Goal: Task Accomplishment & Management: Manage account settings

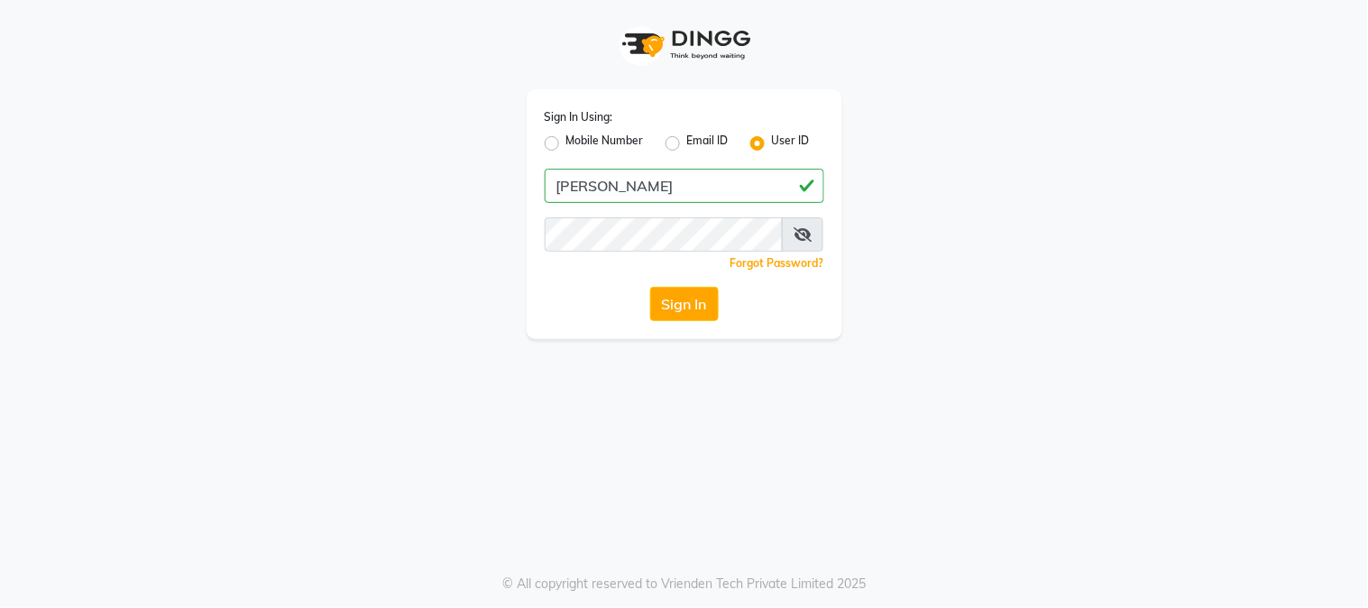
type input "[PERSON_NAME]"
click at [677, 298] on button "Sign In" at bounding box center [684, 304] width 69 height 34
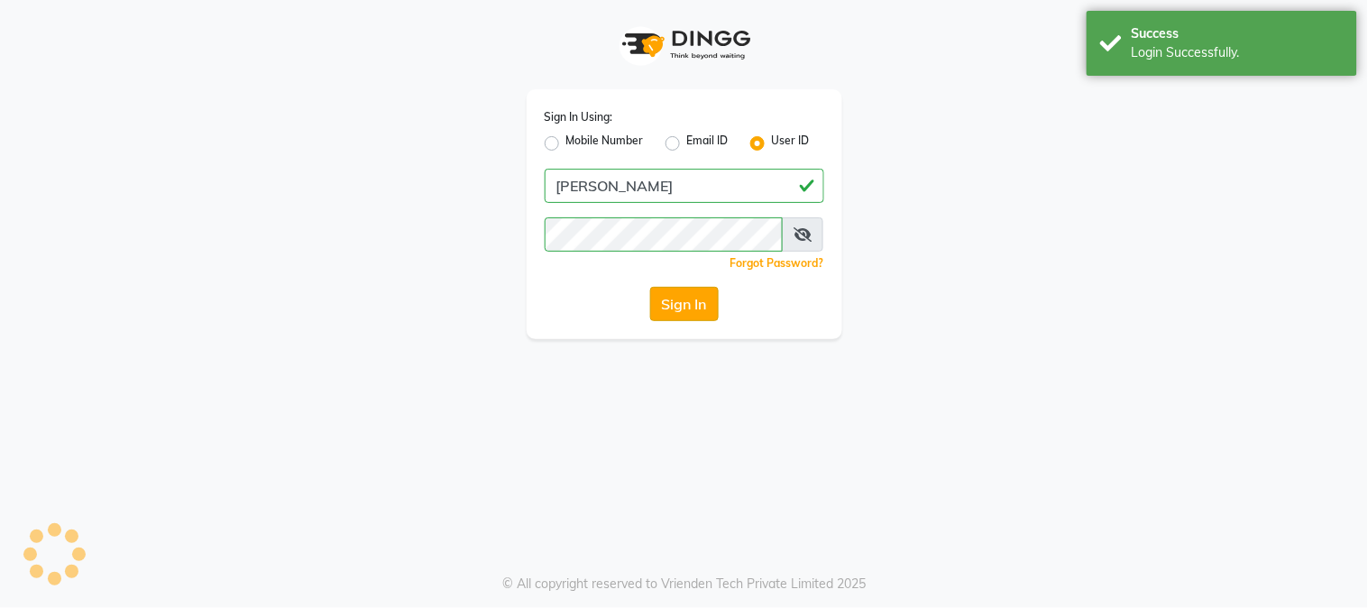
select select "6513"
select select "service"
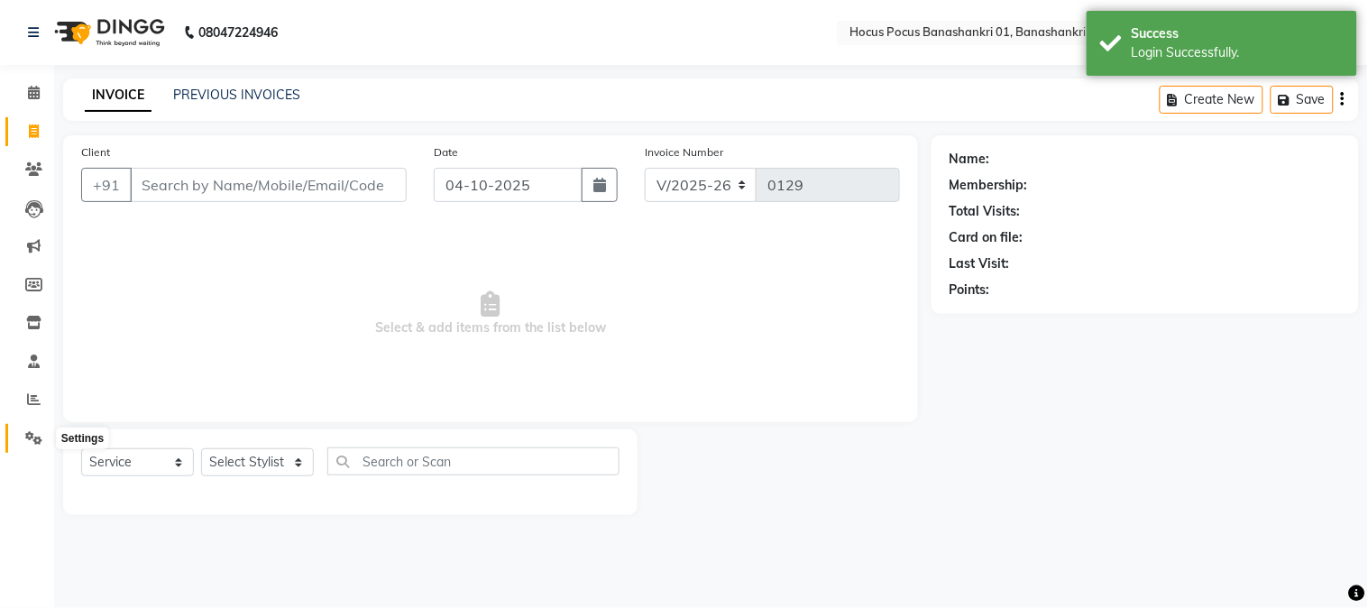
click at [38, 438] on icon at bounding box center [33, 438] width 17 height 14
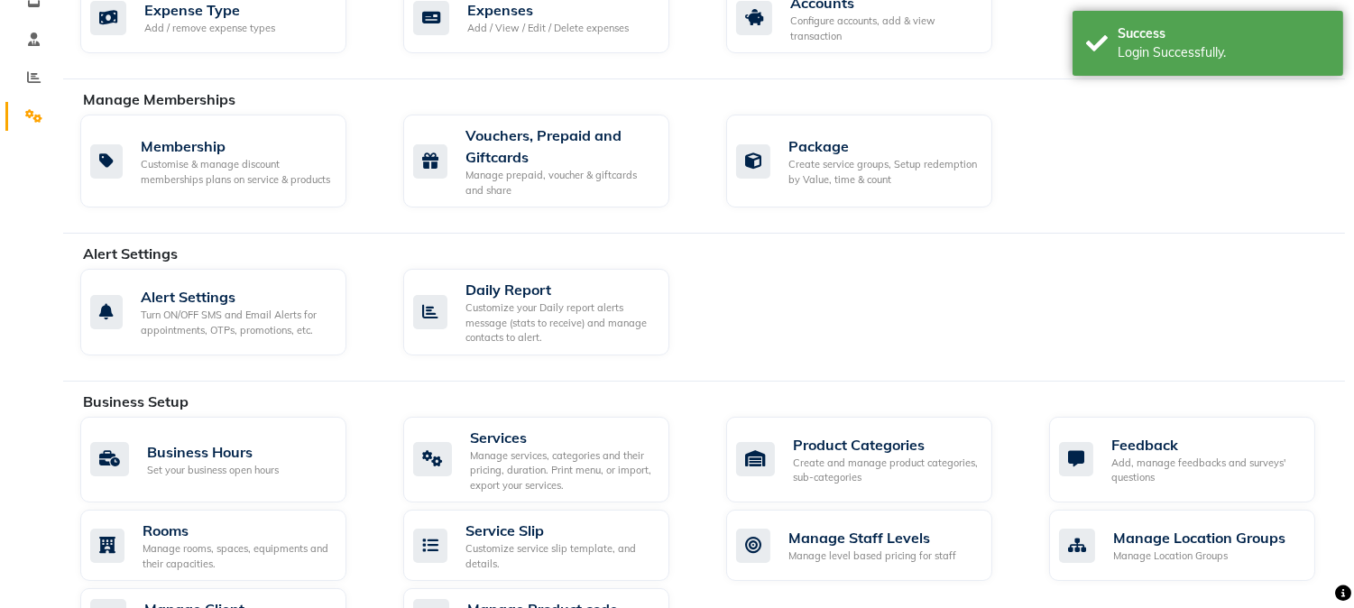
scroll to position [393, 0]
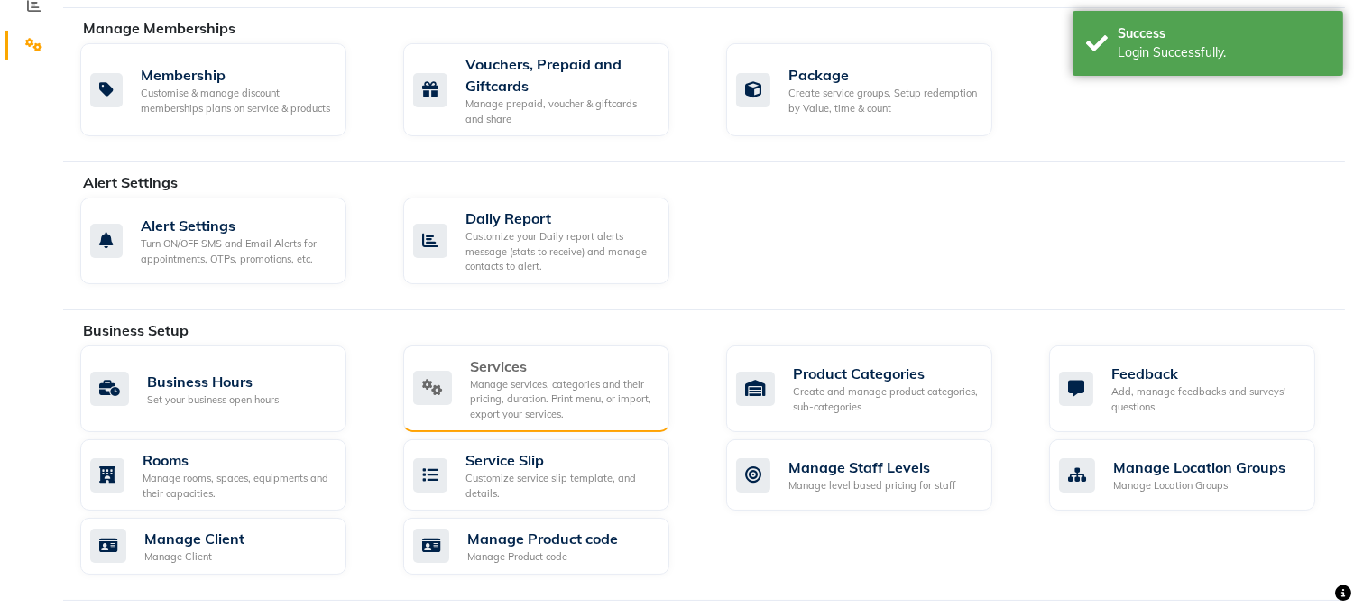
click at [535, 403] on div "Manage services, categories and their pricing, duration. Print menu, or import,…" at bounding box center [562, 399] width 185 height 45
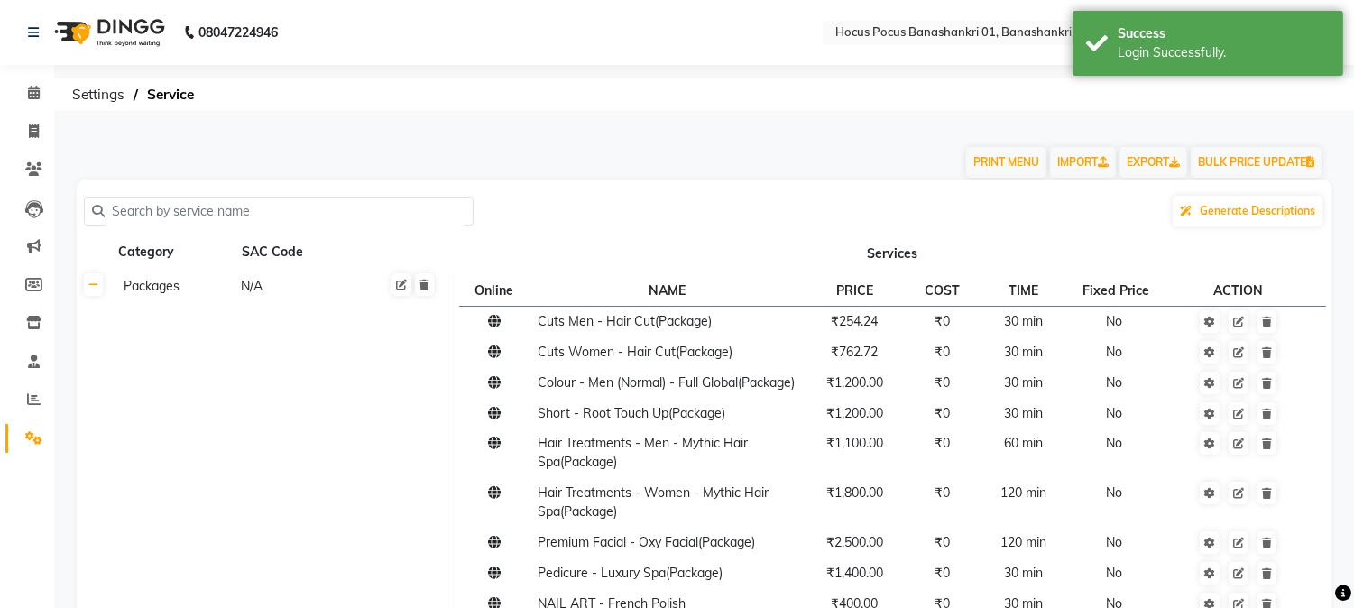
click at [348, 216] on input "text" at bounding box center [285, 212] width 361 height 28
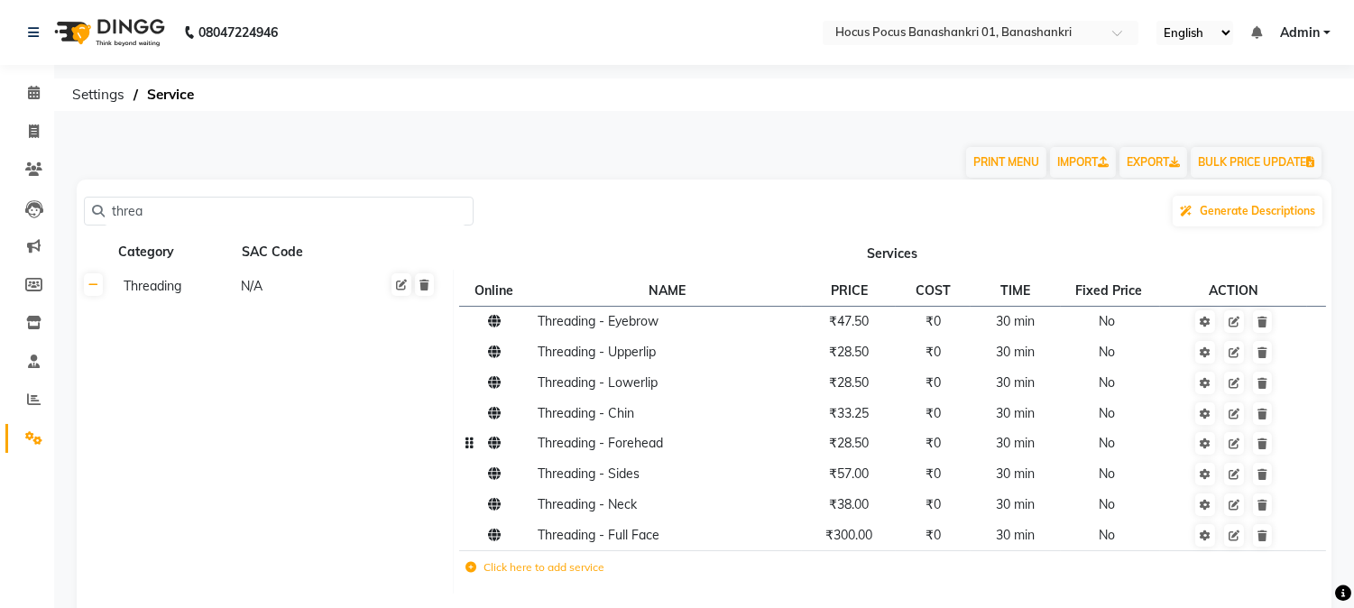
type input "threa"
click at [876, 327] on td "₹47.50" at bounding box center [849, 321] width 94 height 31
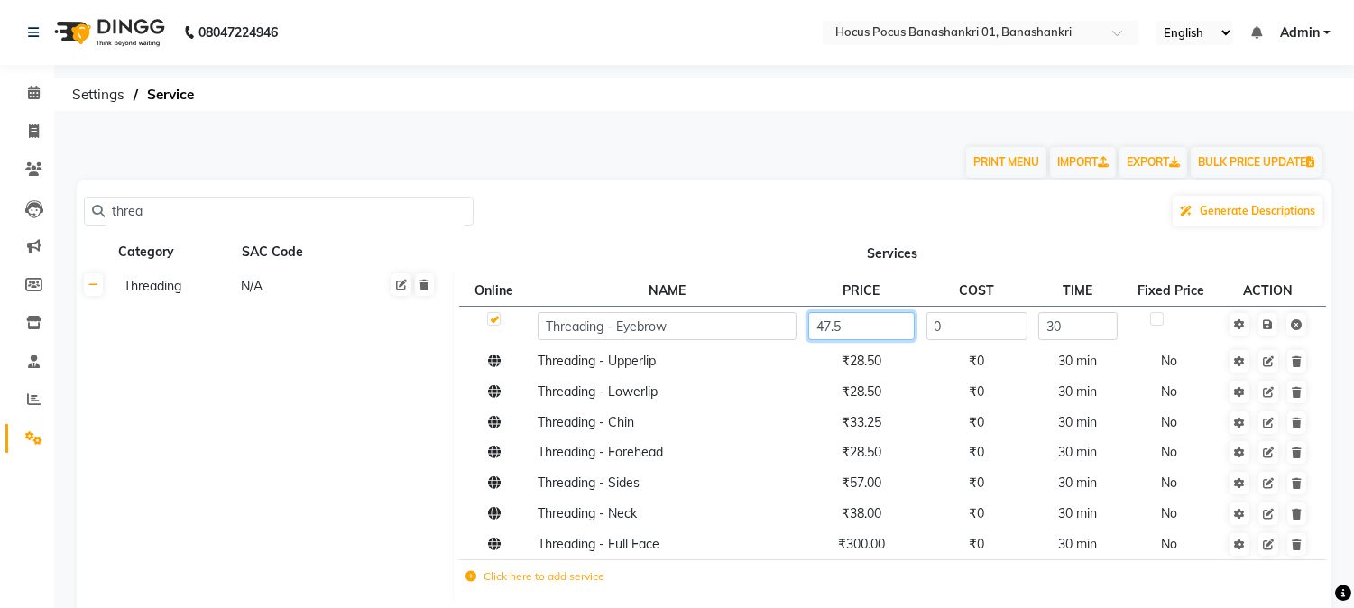
click at [870, 325] on input "47.5" at bounding box center [861, 326] width 106 height 28
paste input "62"
type input "47.62"
click at [1273, 321] on td "Save" at bounding box center [1268, 326] width 92 height 40
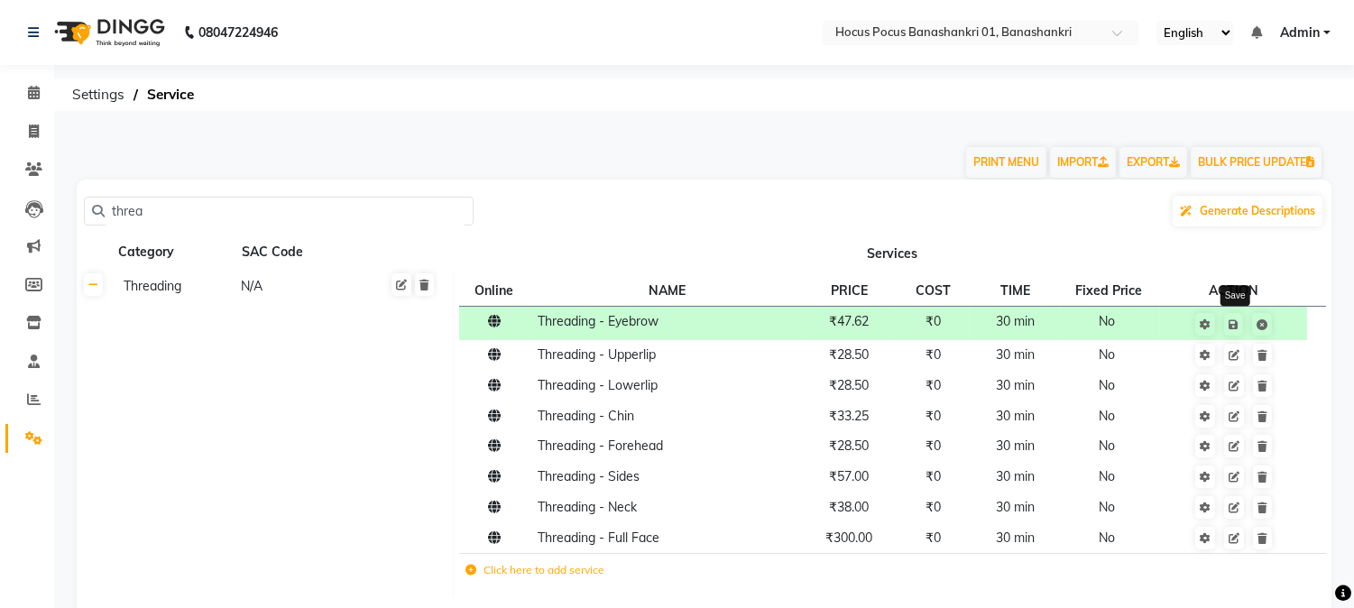
click at [1234, 332] on link at bounding box center [1233, 324] width 19 height 23
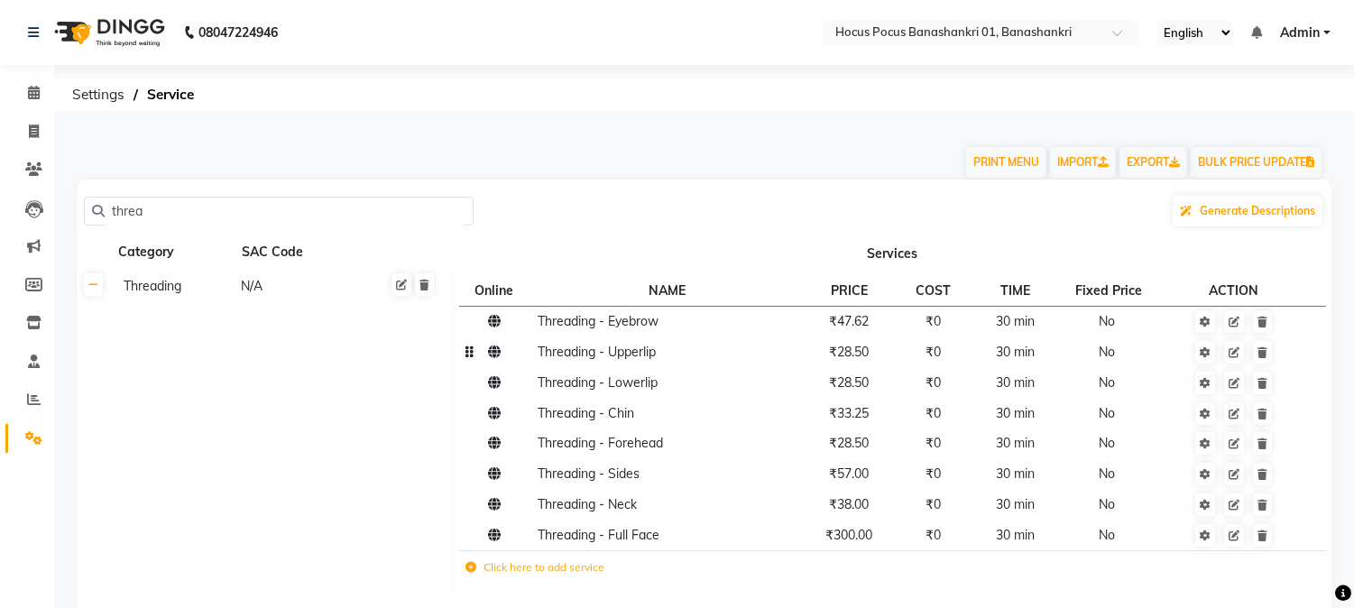
click at [882, 355] on td "₹28.50" at bounding box center [849, 352] width 94 height 31
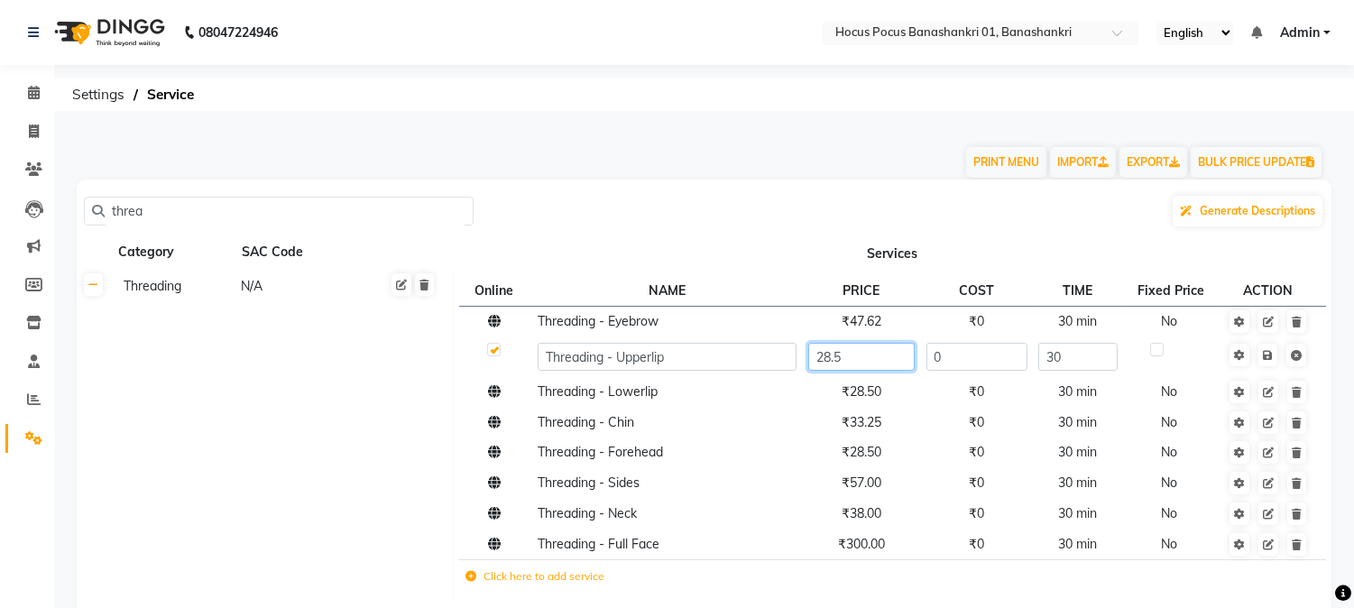
click at [882, 355] on input "28.5" at bounding box center [861, 357] width 106 height 28
paste input "7"
type input "28.57"
click at [885, 401] on tbody "Threading - Eyebrow ₹47.62 ₹0 30 min No Threading - Upperlip 28.57 0 30 Threadi…" at bounding box center [892, 451] width 866 height 291
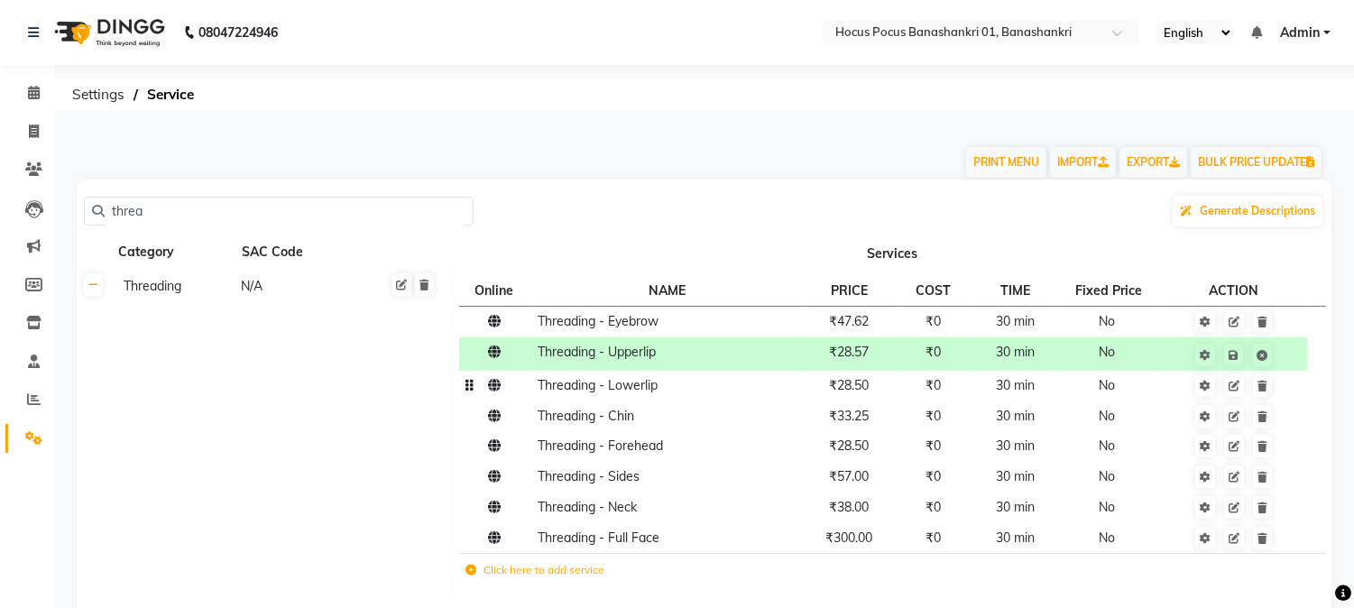
click at [886, 384] on td "₹28.50" at bounding box center [849, 386] width 94 height 31
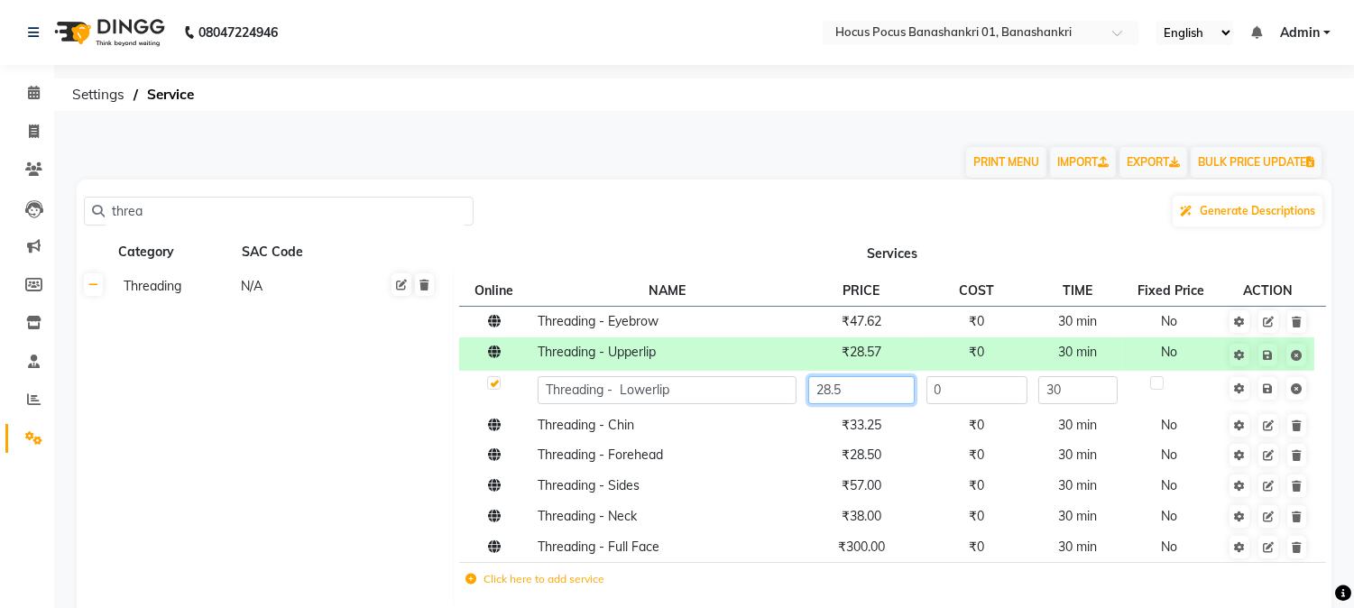
click at [886, 389] on input "28.5" at bounding box center [861, 390] width 106 height 28
paste input "7"
type input "28.57"
click at [890, 464] on tbody "Threading - Eyebrow ₹47.62 ₹0 30 min No Threading - Upperlip ₹28.57 ₹0 30 min N…" at bounding box center [892, 453] width 866 height 294
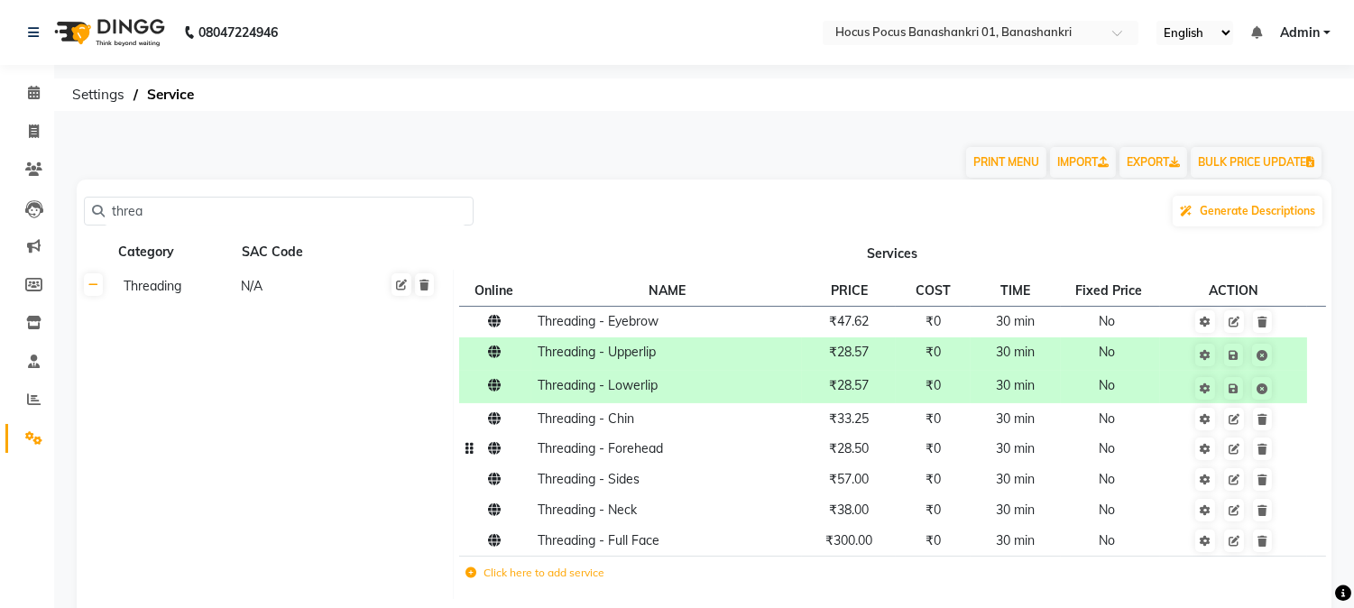
click at [888, 456] on td "₹28.50" at bounding box center [849, 449] width 94 height 31
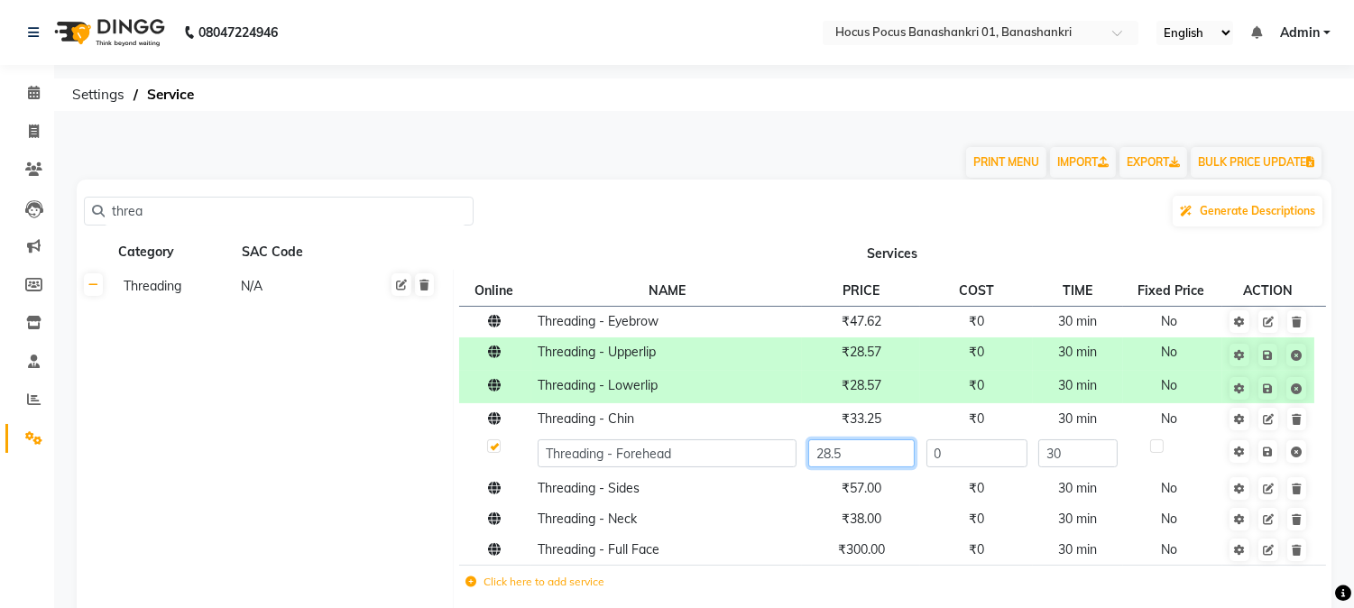
click at [879, 455] on input "28.5" at bounding box center [861, 453] width 106 height 28
paste input "7"
type input "28.57"
click at [1268, 456] on span "Save" at bounding box center [1279, 450] width 57 height 18
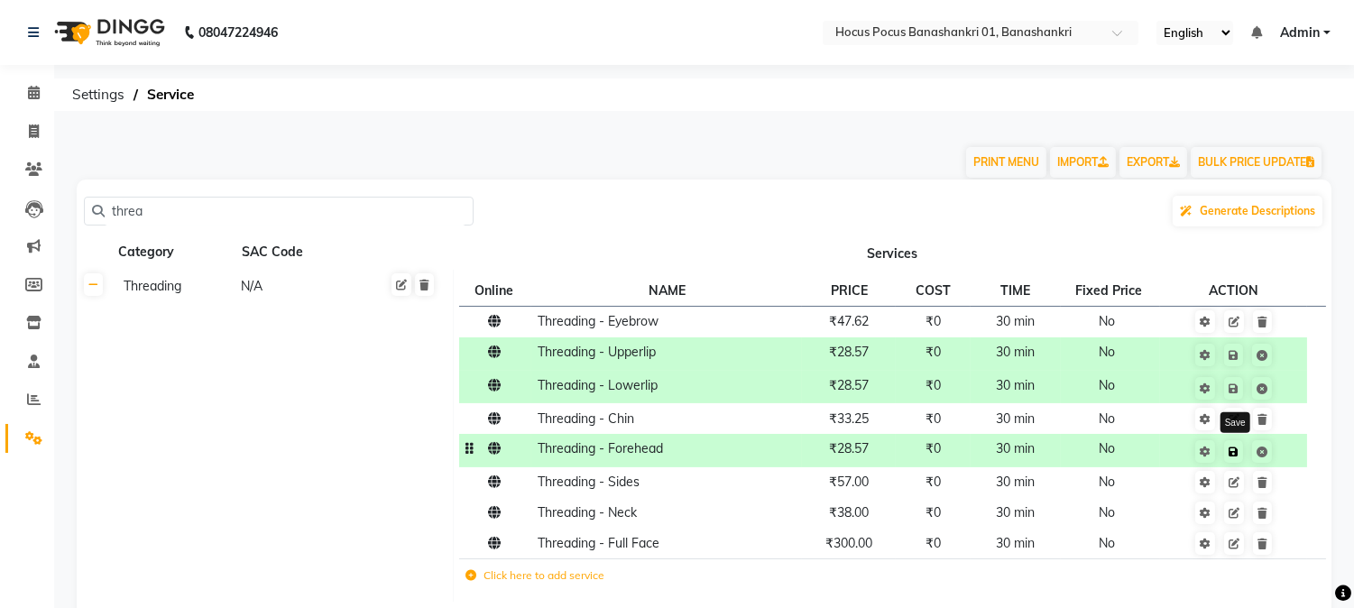
click at [1236, 455] on icon at bounding box center [1233, 451] width 10 height 11
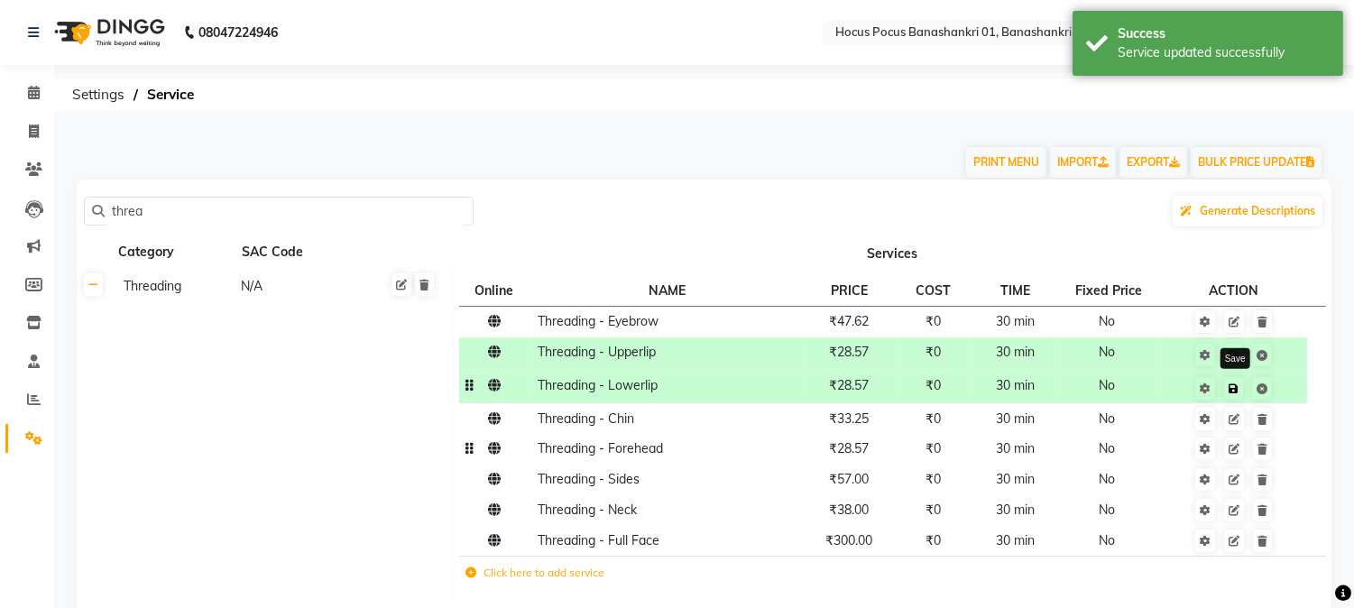
click at [1236, 389] on icon at bounding box center [1233, 388] width 10 height 11
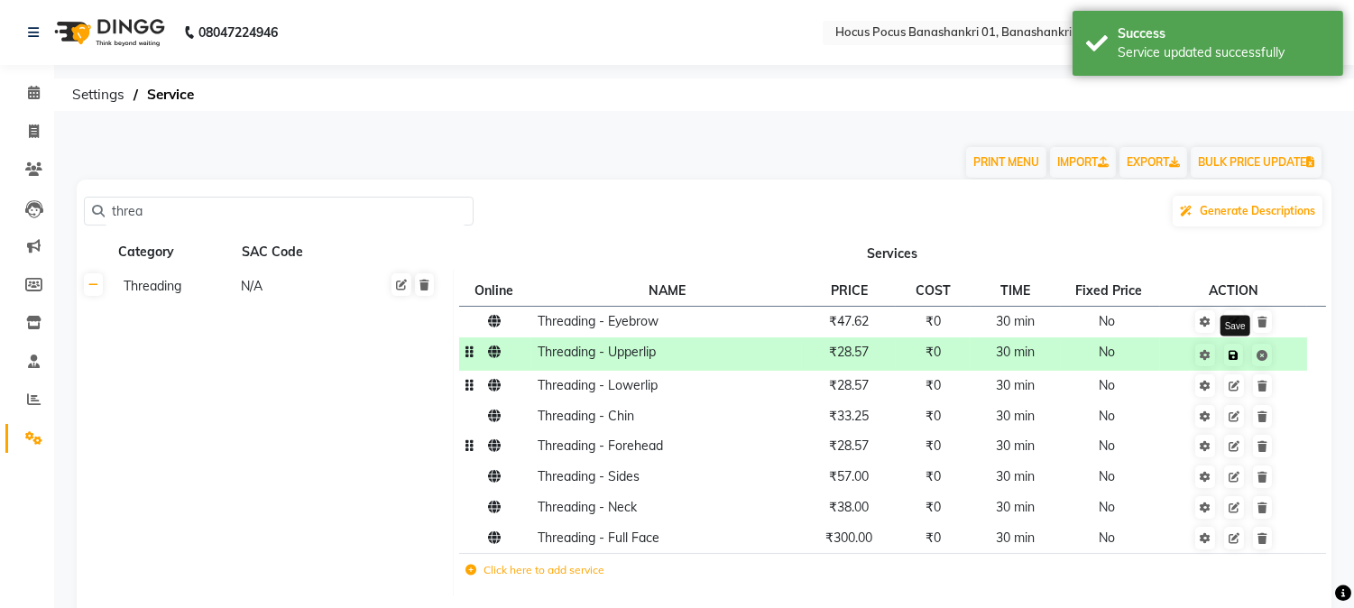
click at [1230, 357] on icon at bounding box center [1233, 355] width 10 height 11
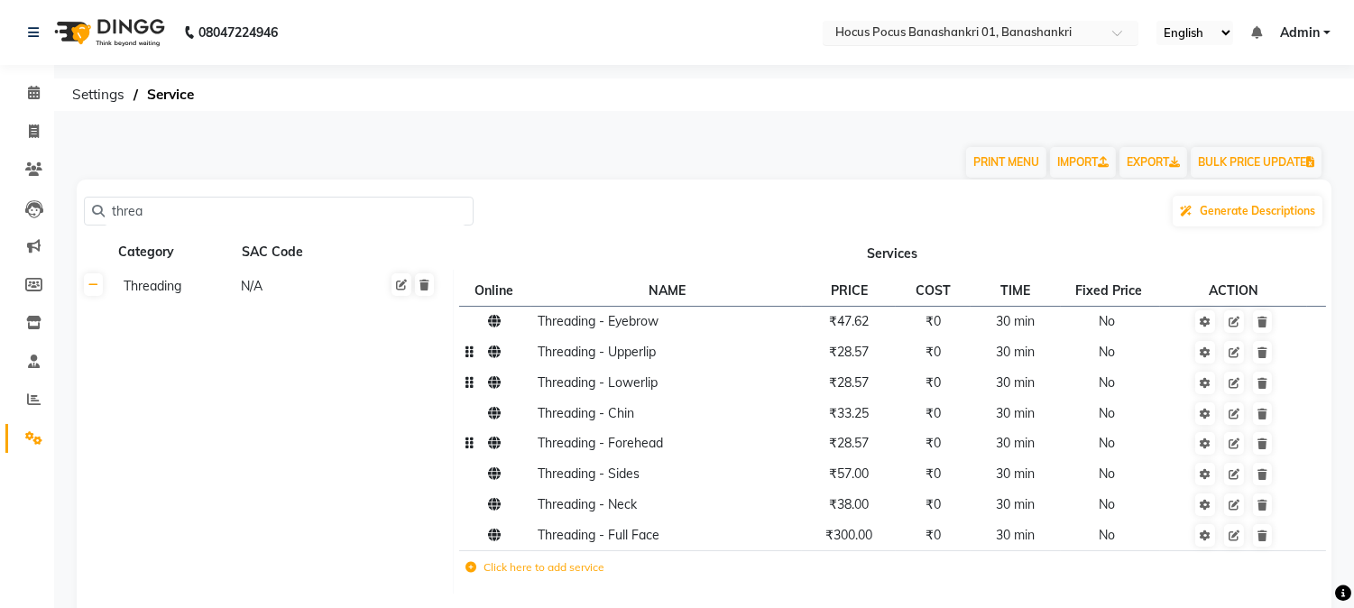
click at [1047, 38] on input "text" at bounding box center [963, 34] width 262 height 18
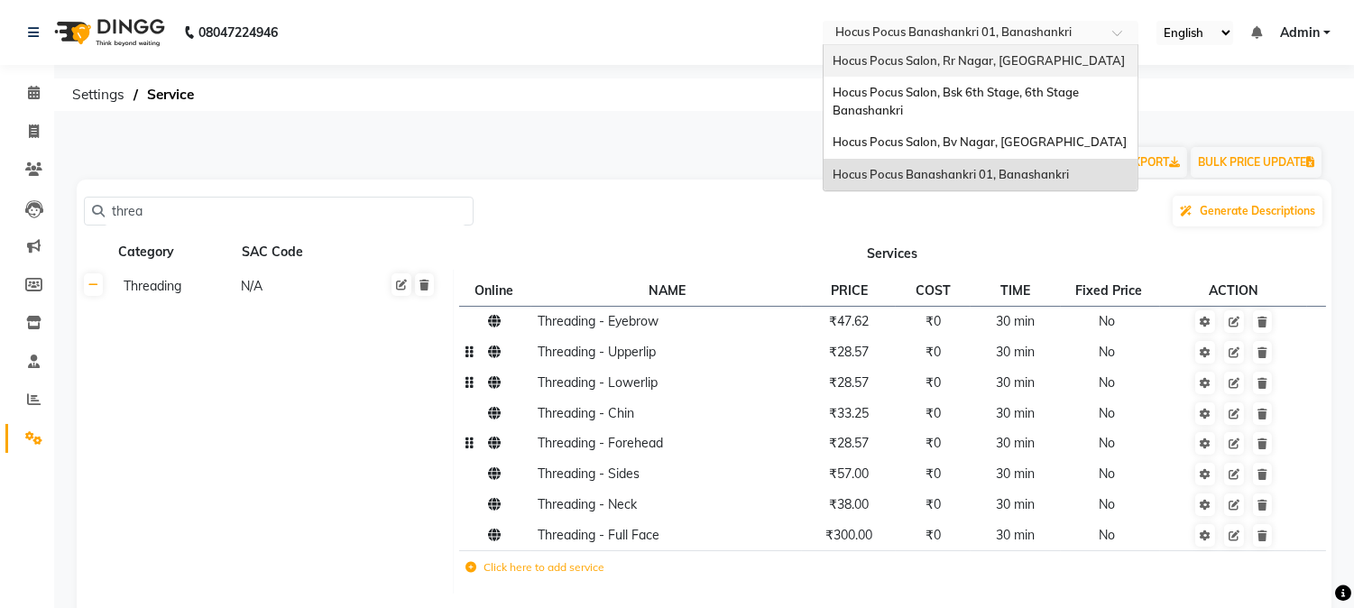
click at [1043, 60] on span "Hocus Pocus Salon, Rr Nagar, [GEOGRAPHIC_DATA]" at bounding box center [978, 60] width 292 height 14
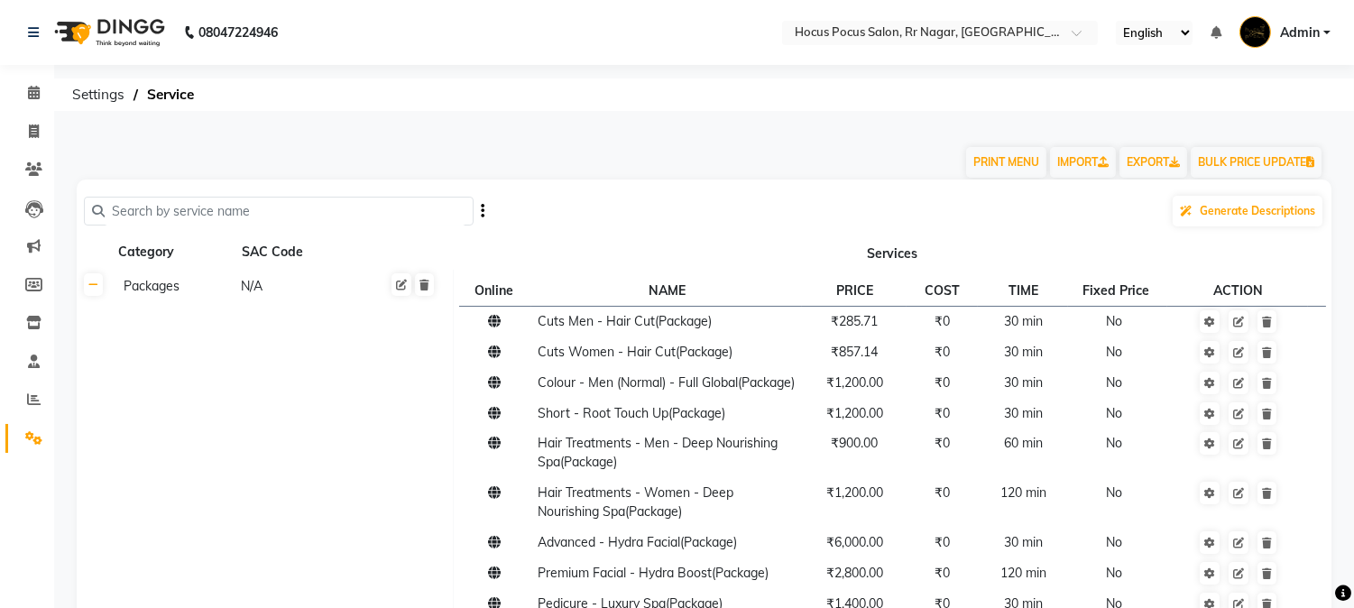
click at [268, 214] on input "text" at bounding box center [285, 212] width 361 height 28
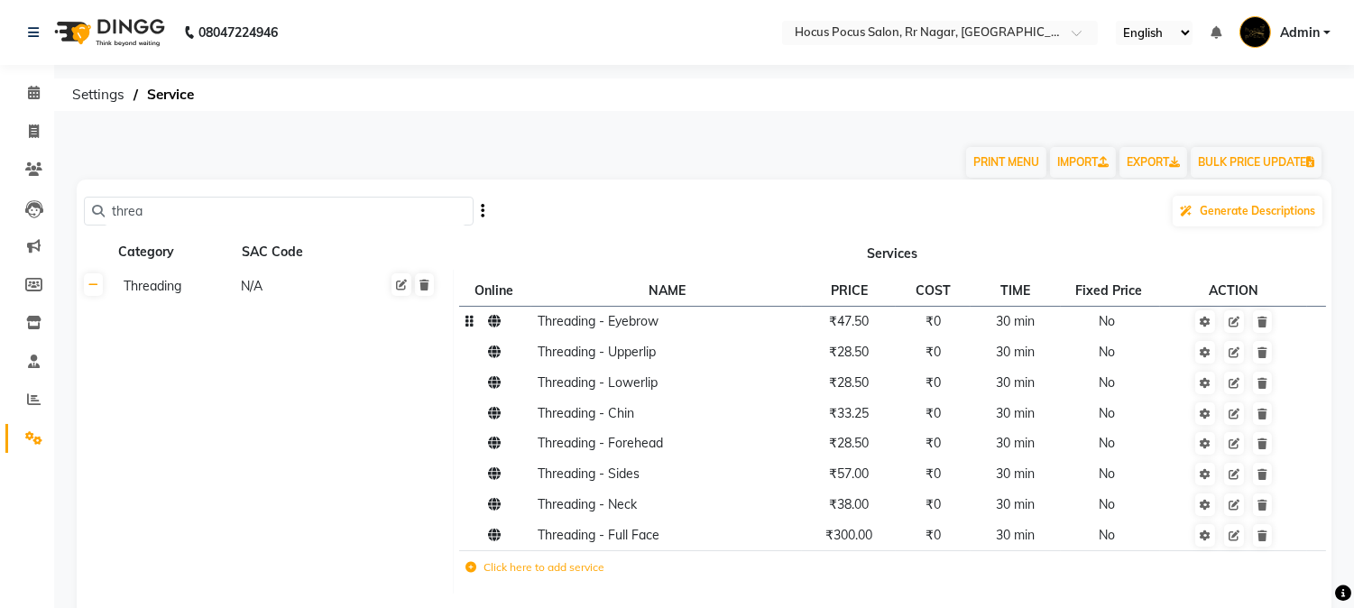
type input "threa"
click at [871, 330] on td "₹47.50" at bounding box center [849, 321] width 94 height 31
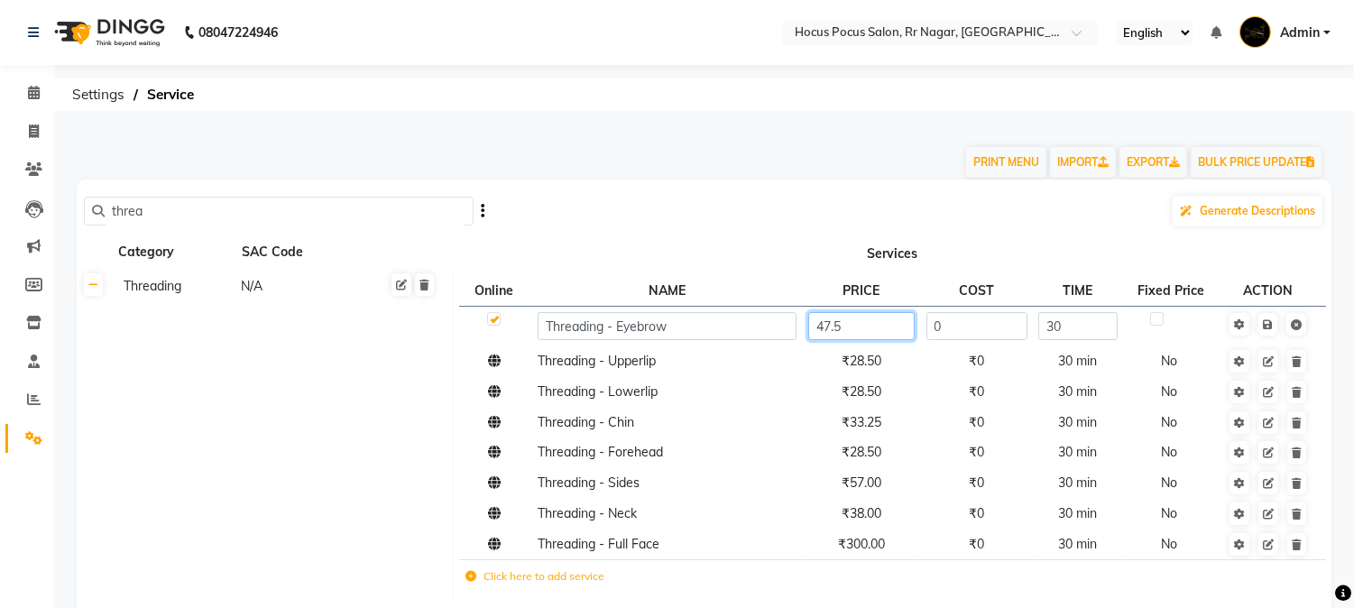
click at [834, 328] on input "47.5" at bounding box center [861, 326] width 106 height 28
type input "47.62"
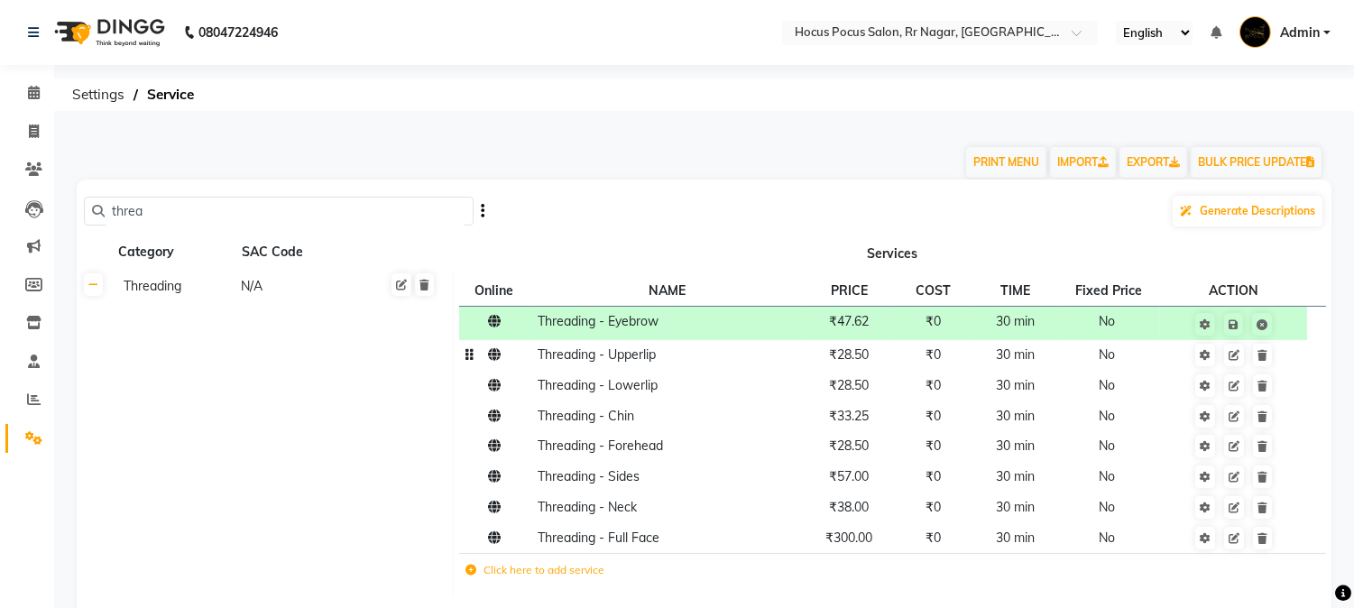
click at [878, 366] on td "₹28.50" at bounding box center [849, 355] width 94 height 31
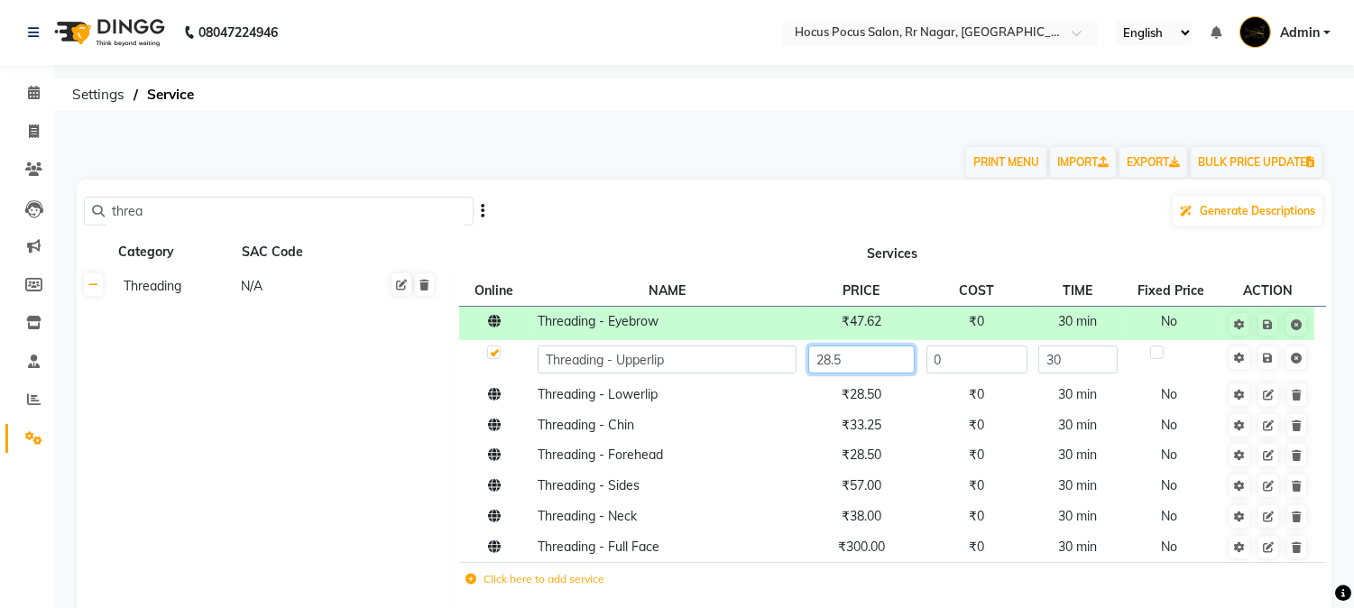
click at [879, 361] on input "28.5" at bounding box center [861, 359] width 106 height 28
type input "28.57"
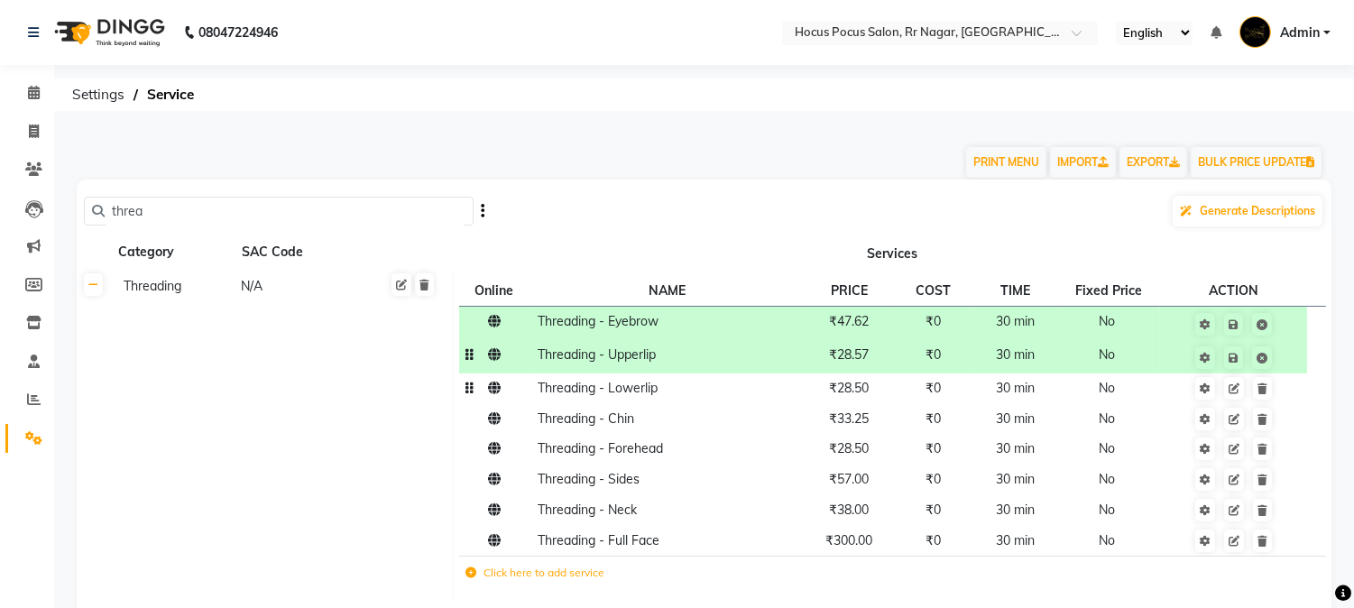
click at [879, 394] on td "₹28.50" at bounding box center [849, 388] width 94 height 31
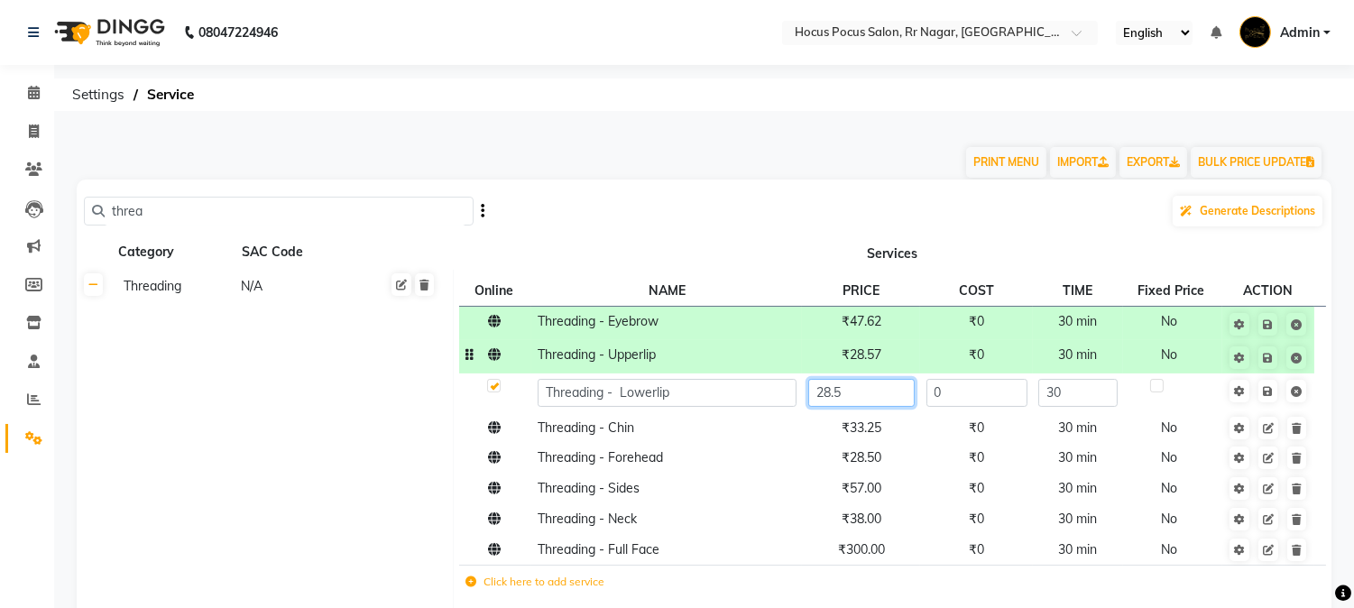
click at [884, 393] on input "28.5" at bounding box center [861, 393] width 106 height 28
type input "28.57"
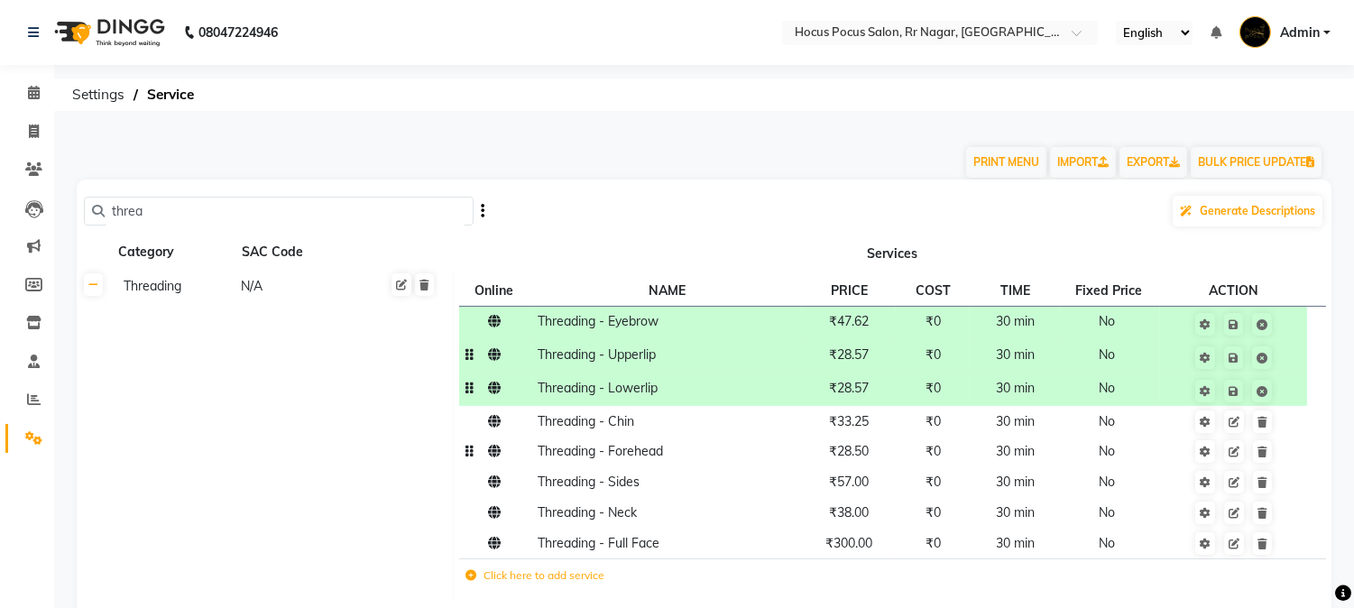
click at [884, 460] on td "₹28.50" at bounding box center [849, 452] width 94 height 31
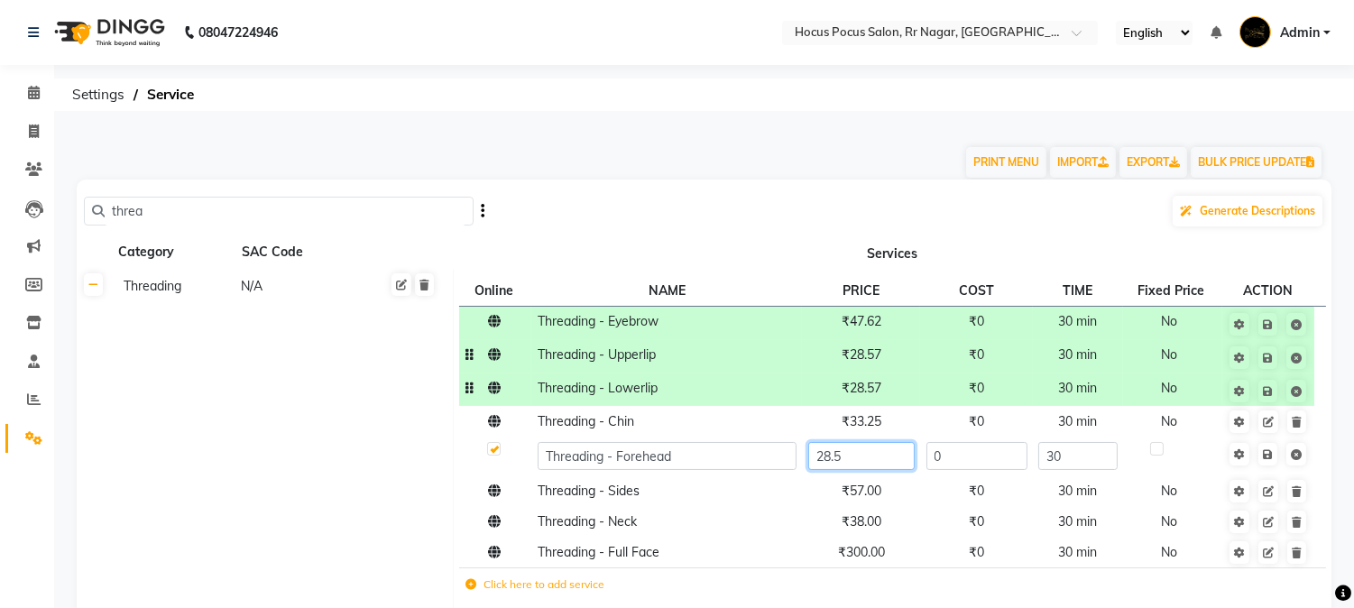
click at [884, 461] on input "28.5" at bounding box center [861, 456] width 106 height 28
type input "28.7"
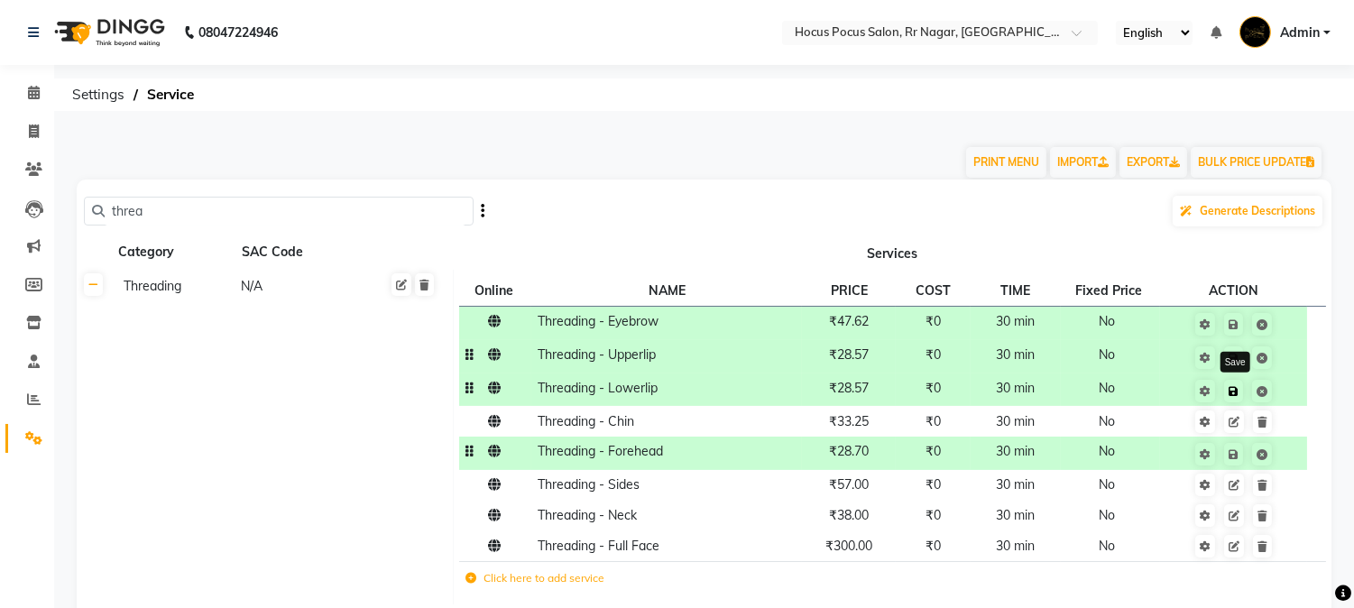
click at [1233, 389] on icon at bounding box center [1233, 391] width 10 height 11
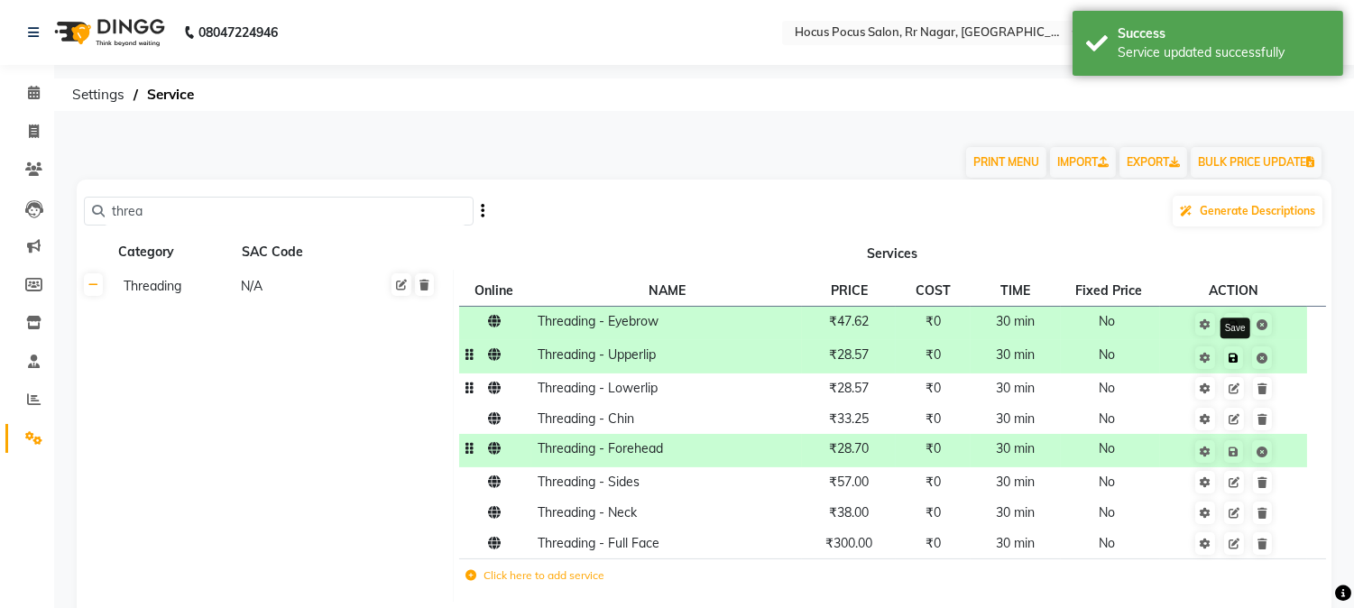
click at [1236, 354] on icon at bounding box center [1233, 358] width 10 height 11
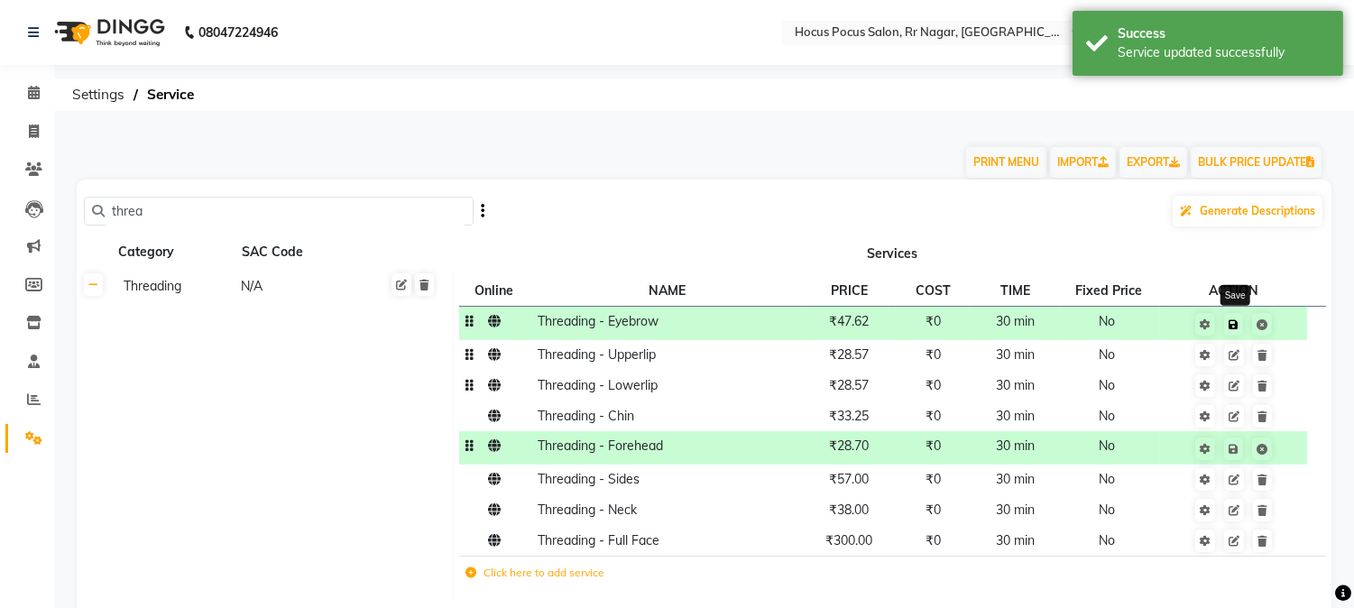
click at [1230, 322] on icon at bounding box center [1233, 324] width 10 height 11
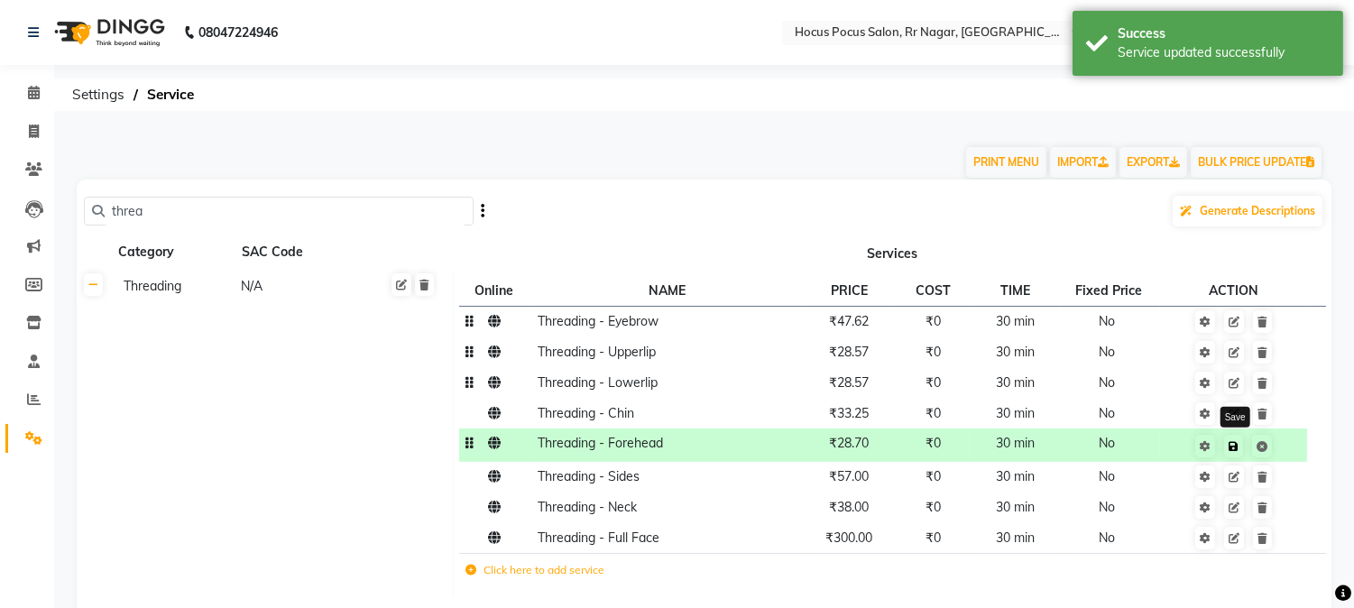
click at [1236, 445] on icon at bounding box center [1233, 446] width 10 height 11
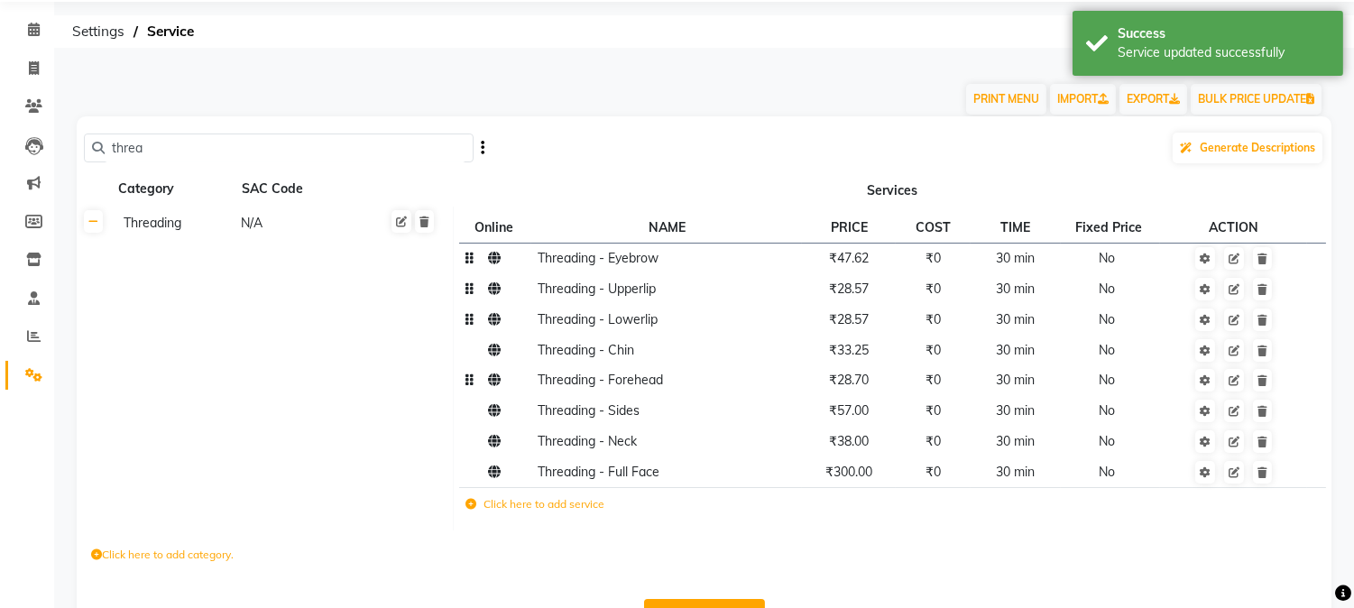
scroll to position [123, 0]
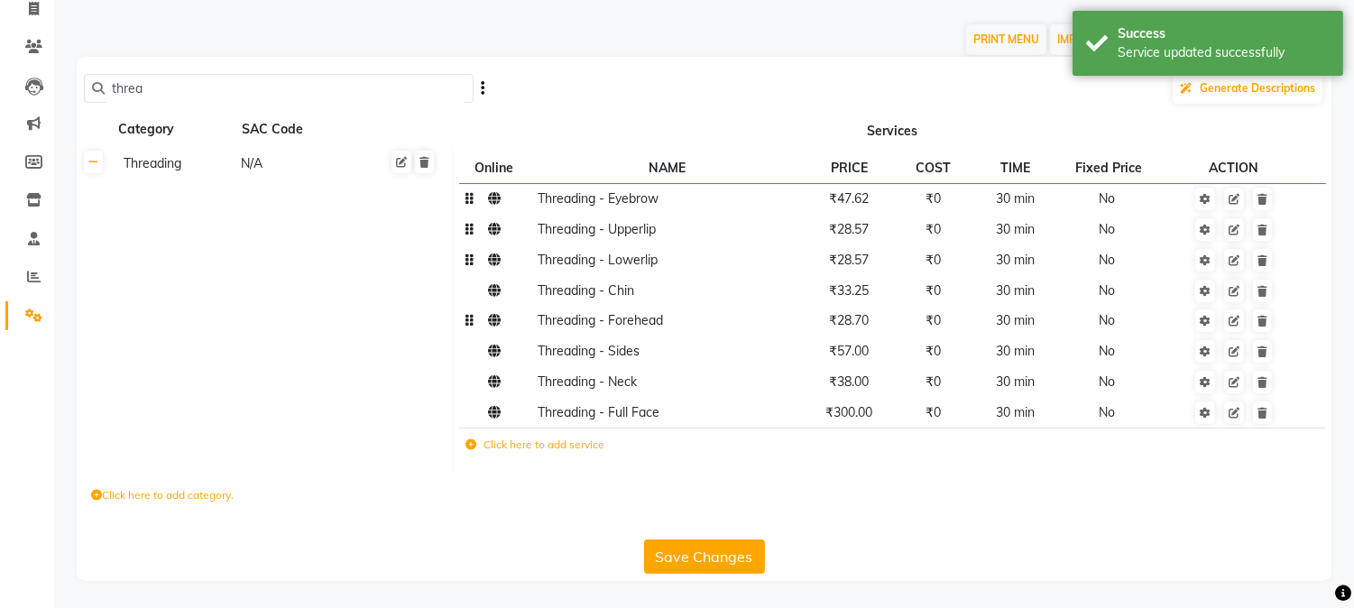
click at [691, 544] on button "Save Changes" at bounding box center [704, 556] width 121 height 34
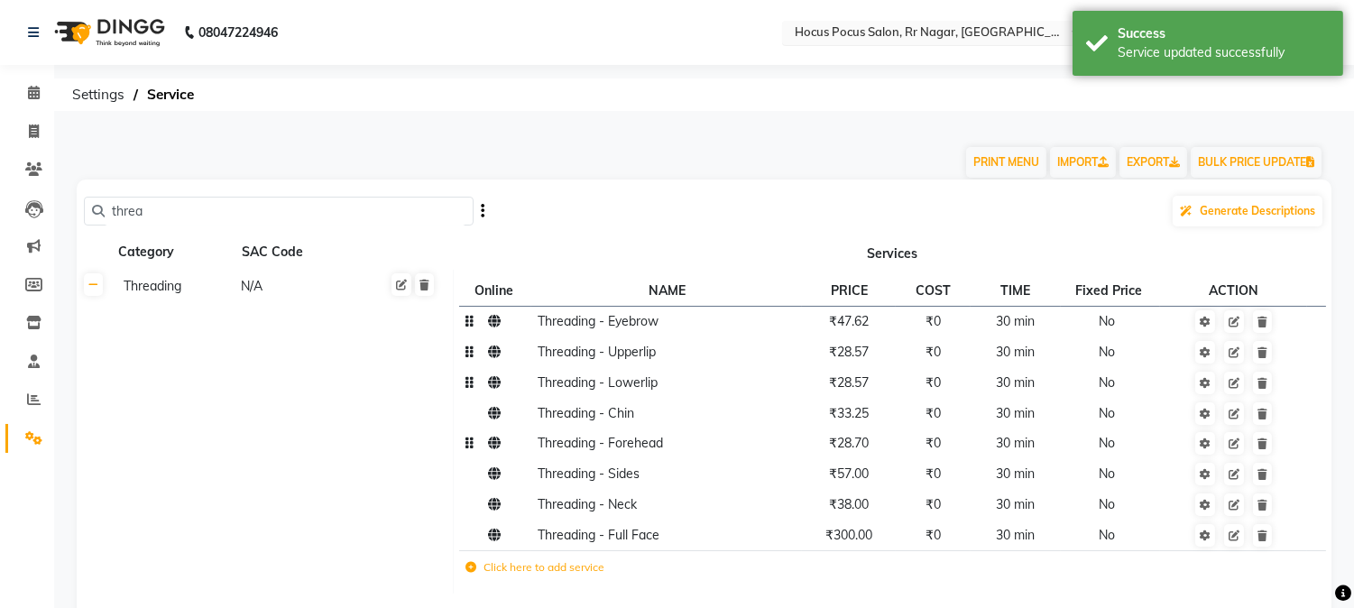
click at [986, 41] on input "text" at bounding box center [922, 34] width 262 height 18
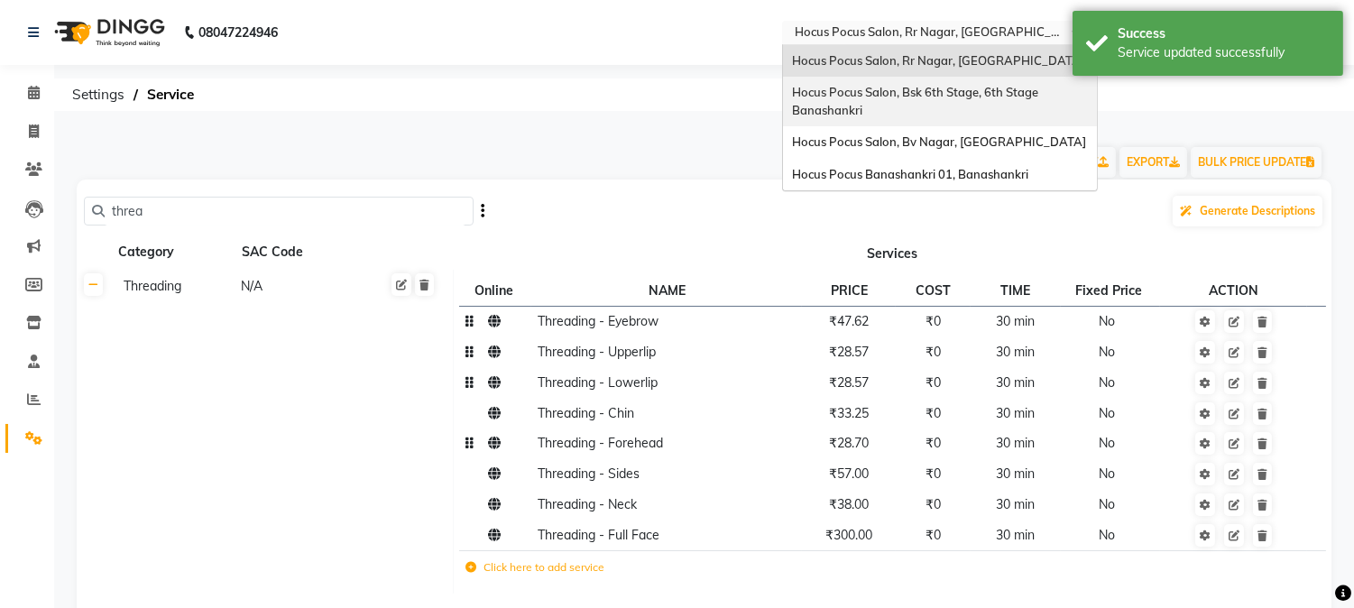
click at [966, 109] on div "Hocus Pocus Salon, Bsk 6th Stage, 6th Stage Banashankri" at bounding box center [940, 102] width 314 height 50
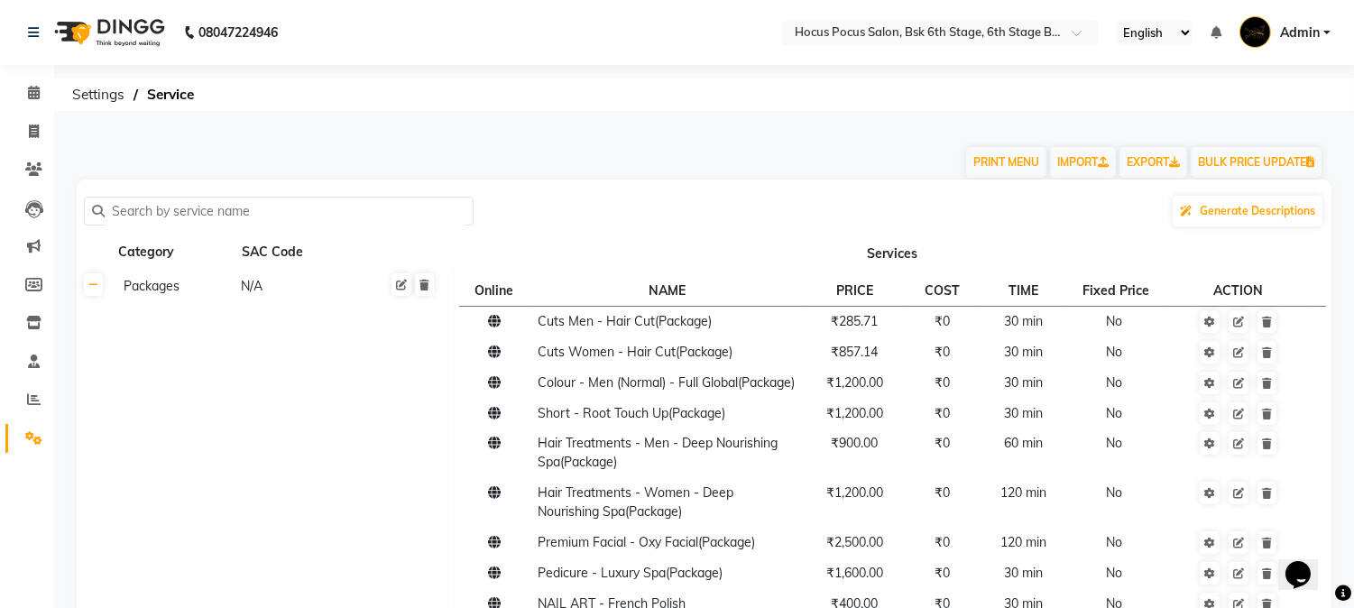
click at [194, 210] on input "text" at bounding box center [285, 212] width 361 height 28
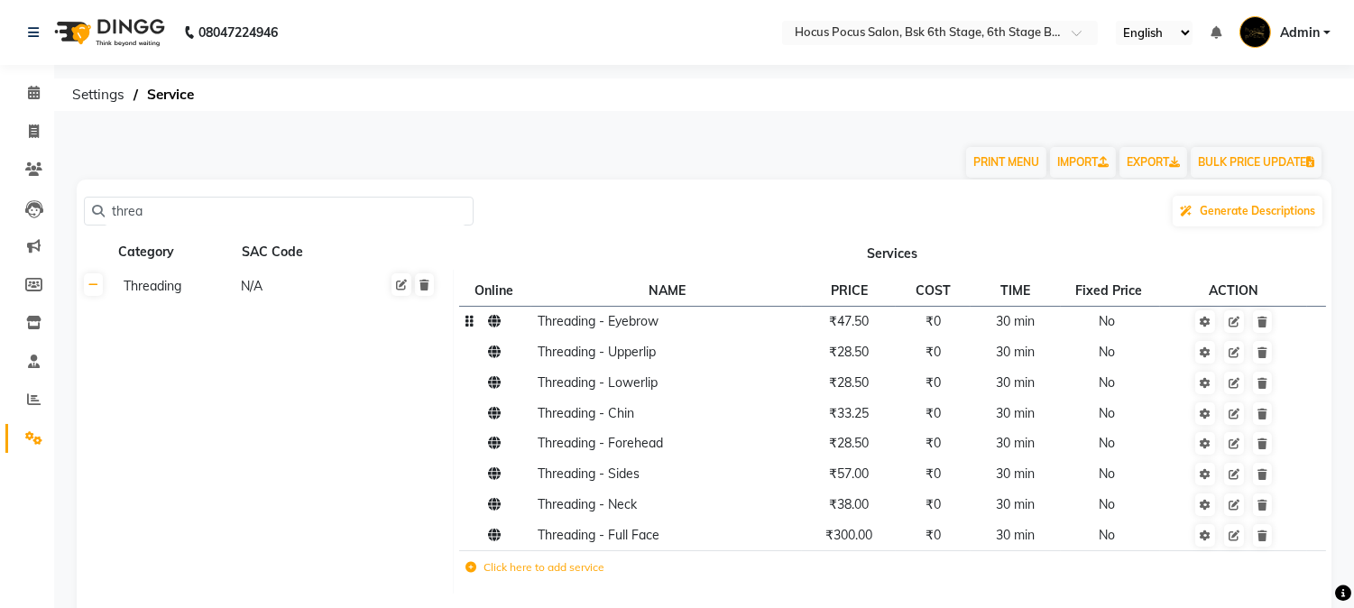
type input "threa"
click at [877, 328] on td "₹47.50" at bounding box center [849, 321] width 94 height 31
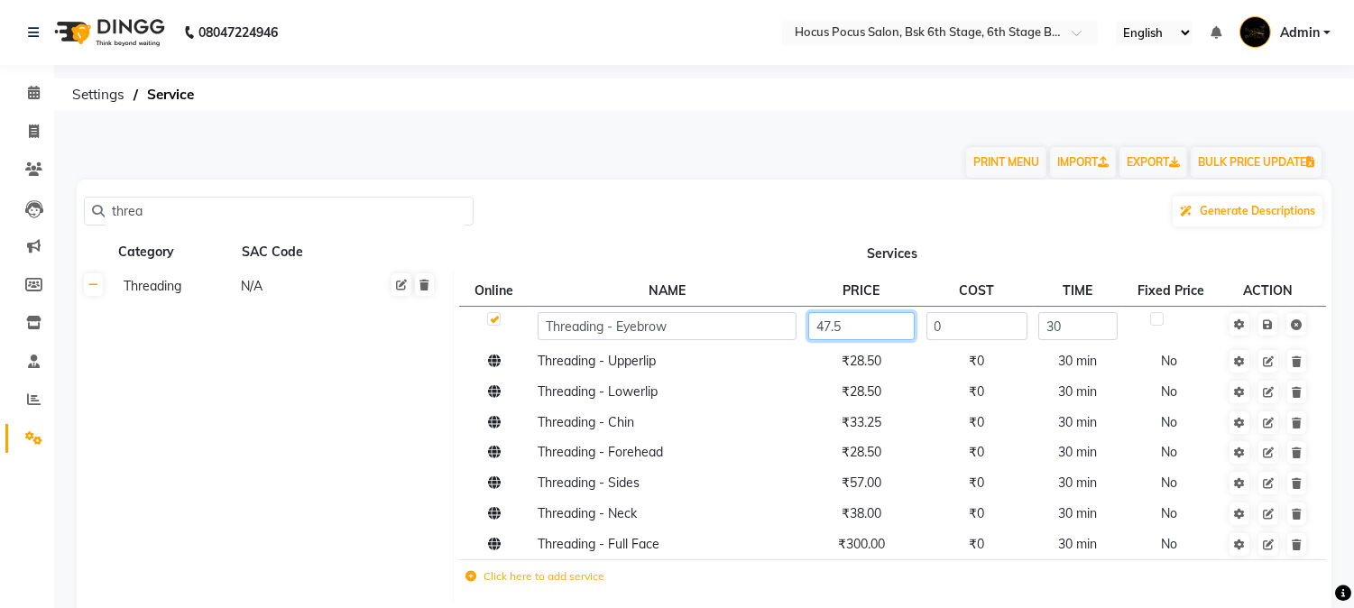
click at [877, 328] on input "47.5" at bounding box center [861, 326] width 106 height 28
type input "47.62"
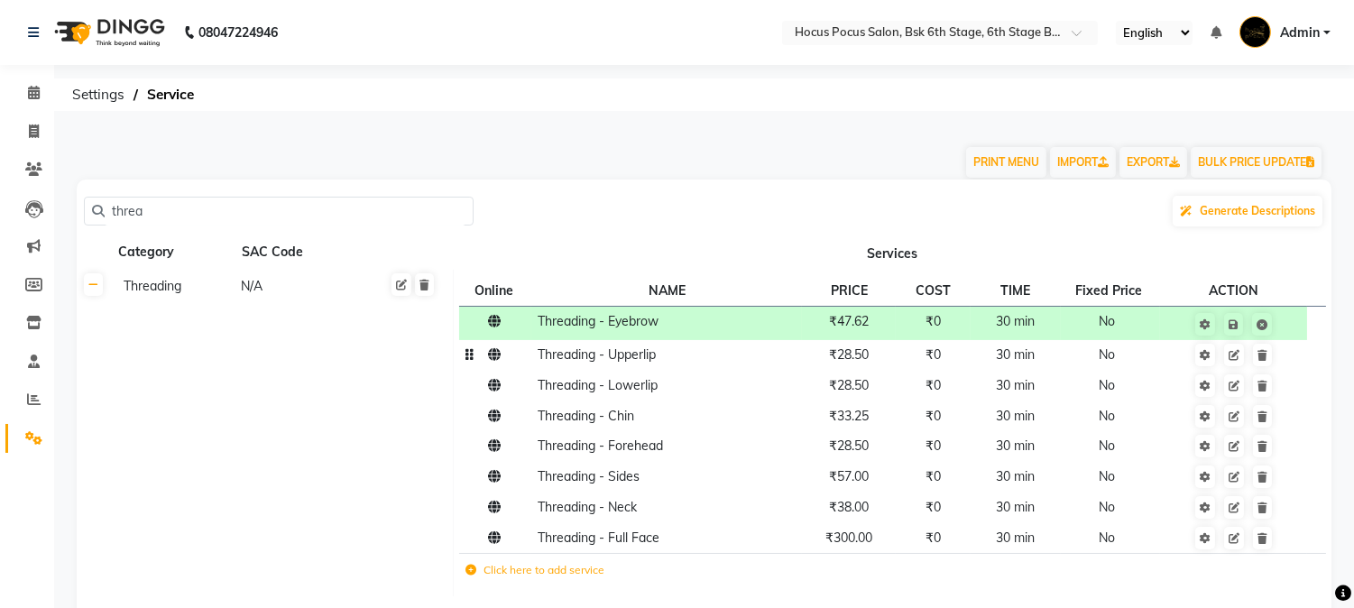
click at [885, 363] on td "₹28.50" at bounding box center [849, 355] width 94 height 31
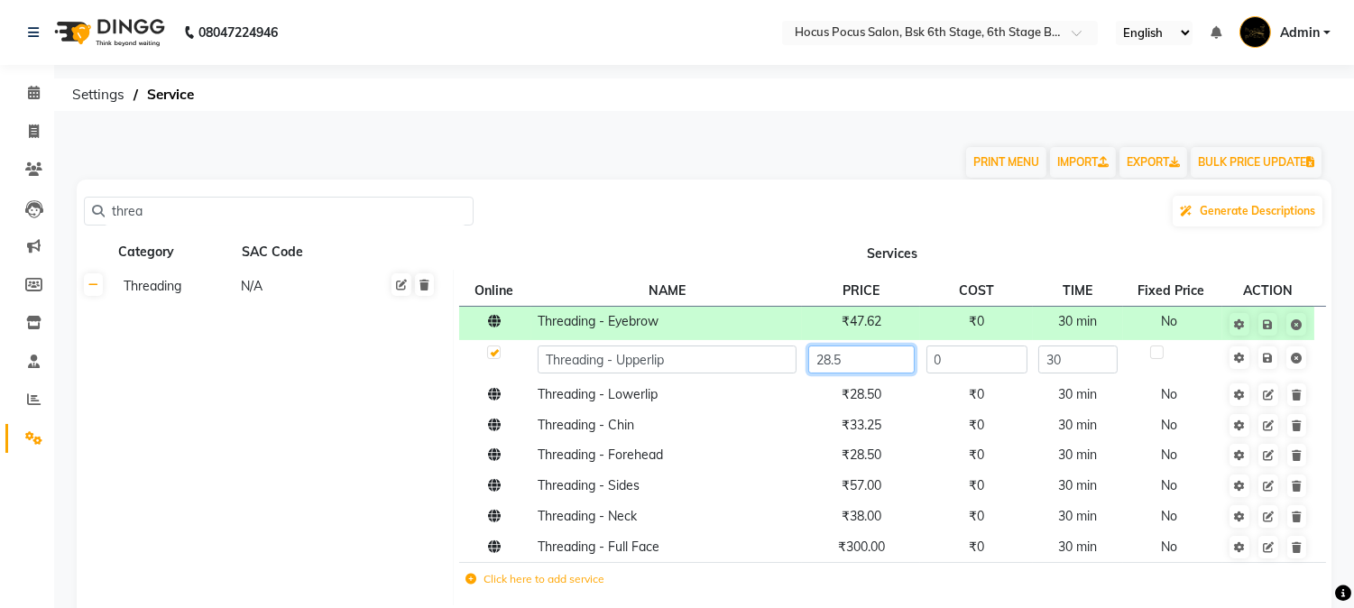
click at [887, 361] on input "28.5" at bounding box center [861, 359] width 106 height 28
type input "28.57"
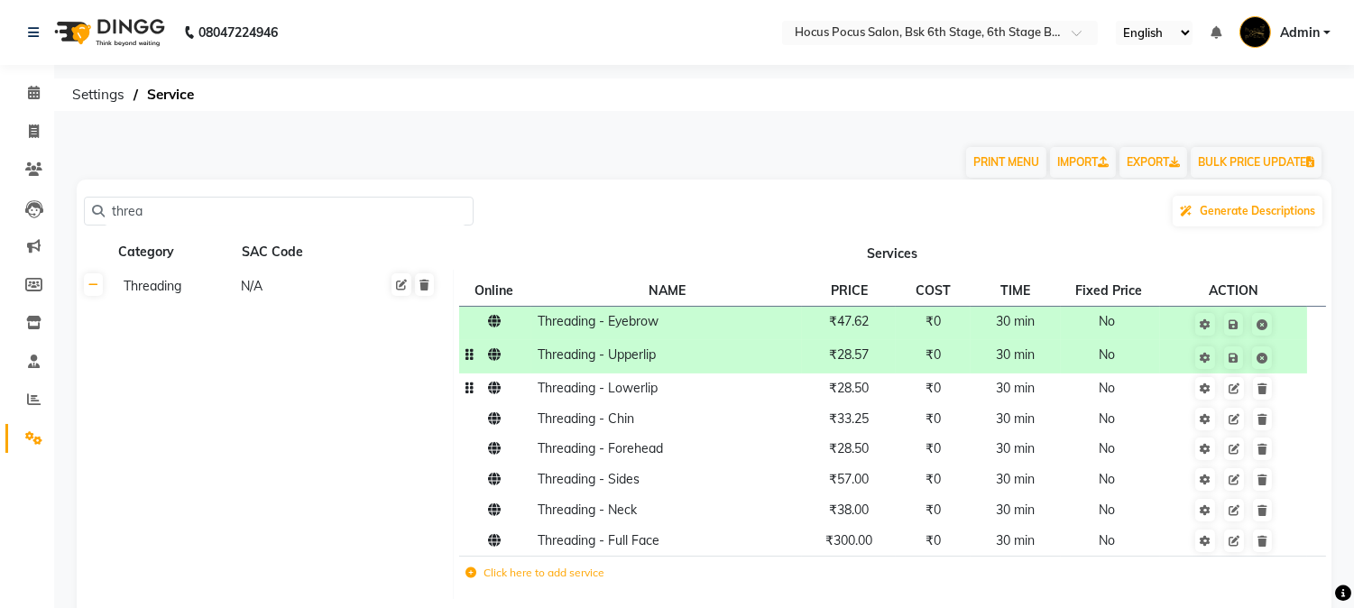
click at [886, 386] on td "₹28.50" at bounding box center [849, 388] width 94 height 31
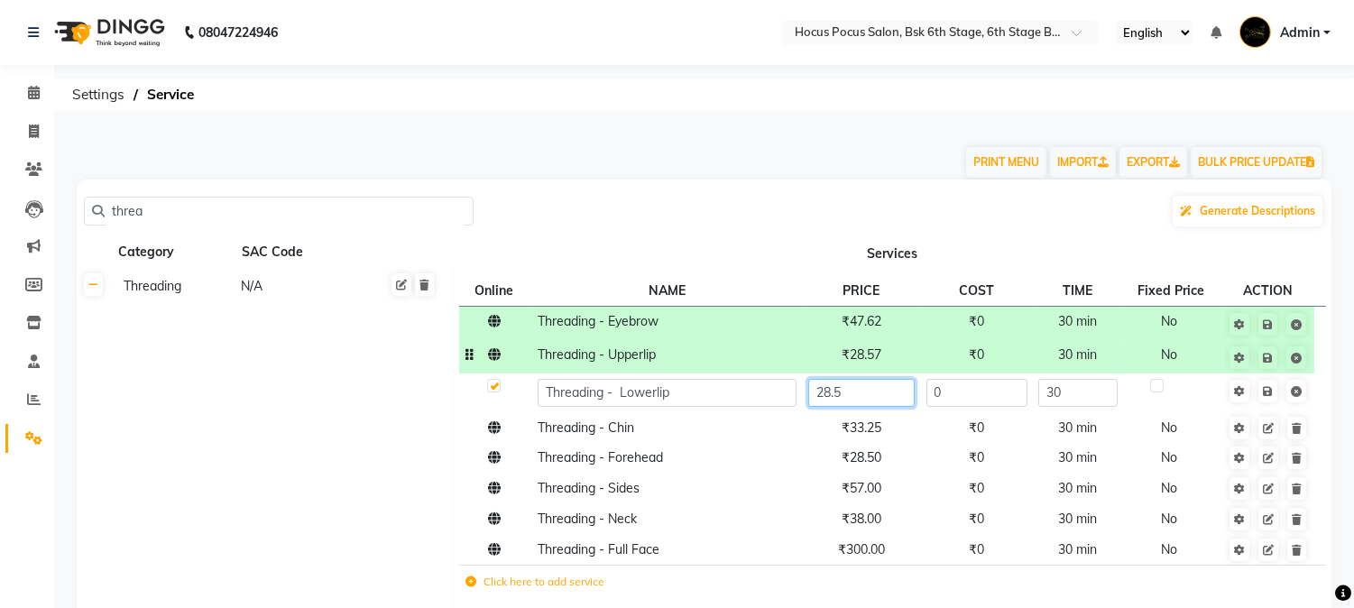
click at [886, 386] on input "28.5" at bounding box center [861, 393] width 106 height 28
type input "28.57"
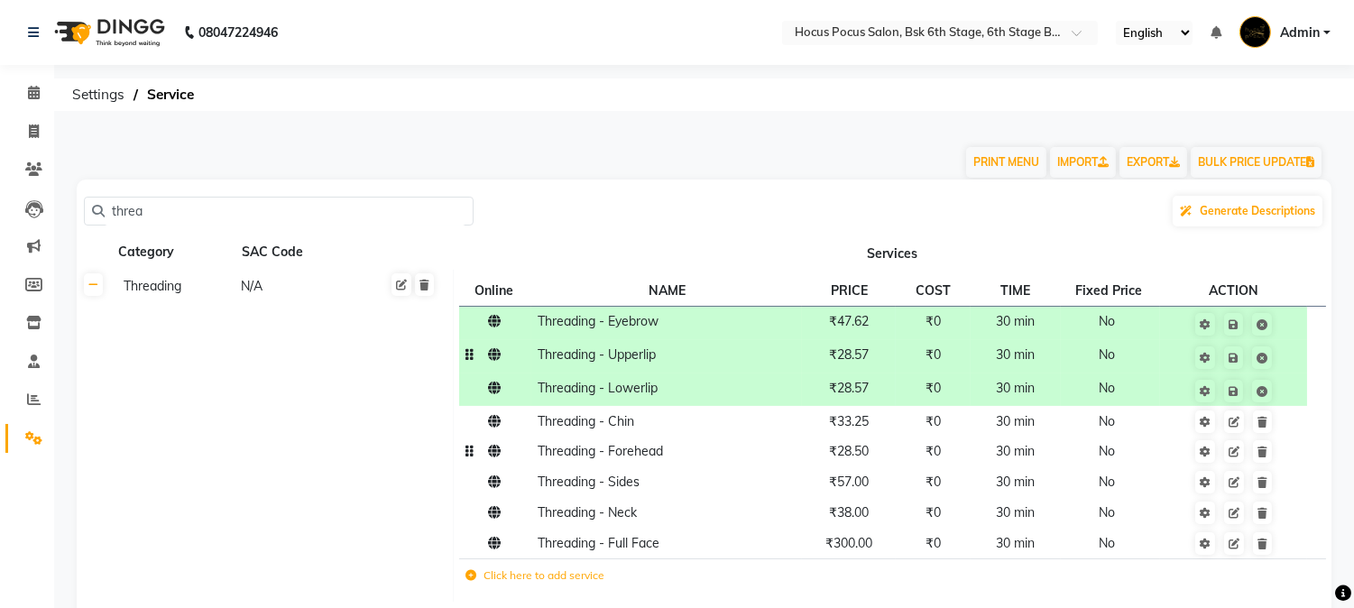
click at [877, 455] on td "₹28.50" at bounding box center [849, 452] width 94 height 31
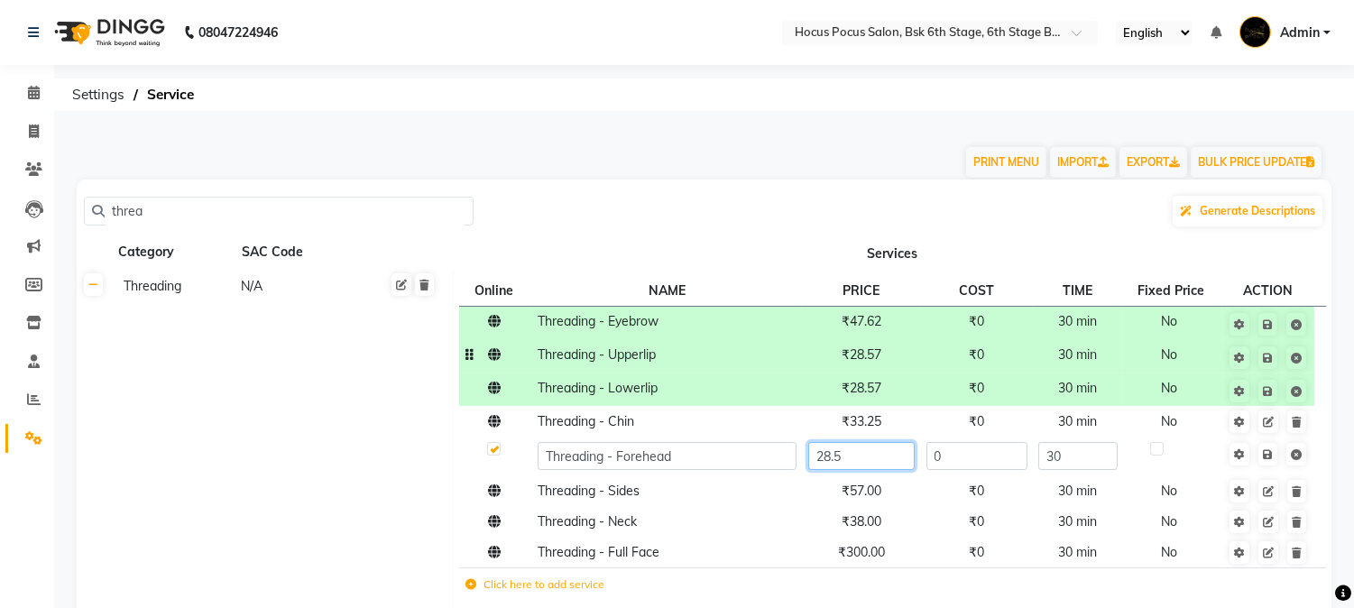
click at [877, 455] on input "28.5" at bounding box center [861, 456] width 106 height 28
type input "28.57"
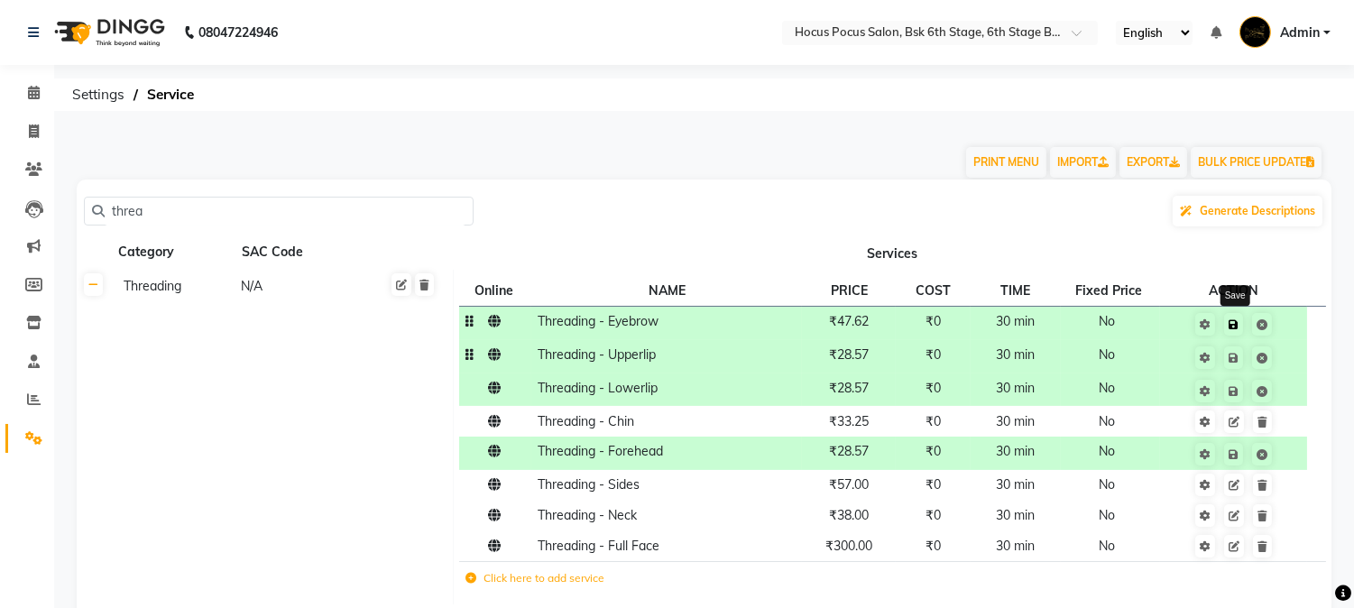
click at [1232, 325] on icon at bounding box center [1233, 324] width 10 height 11
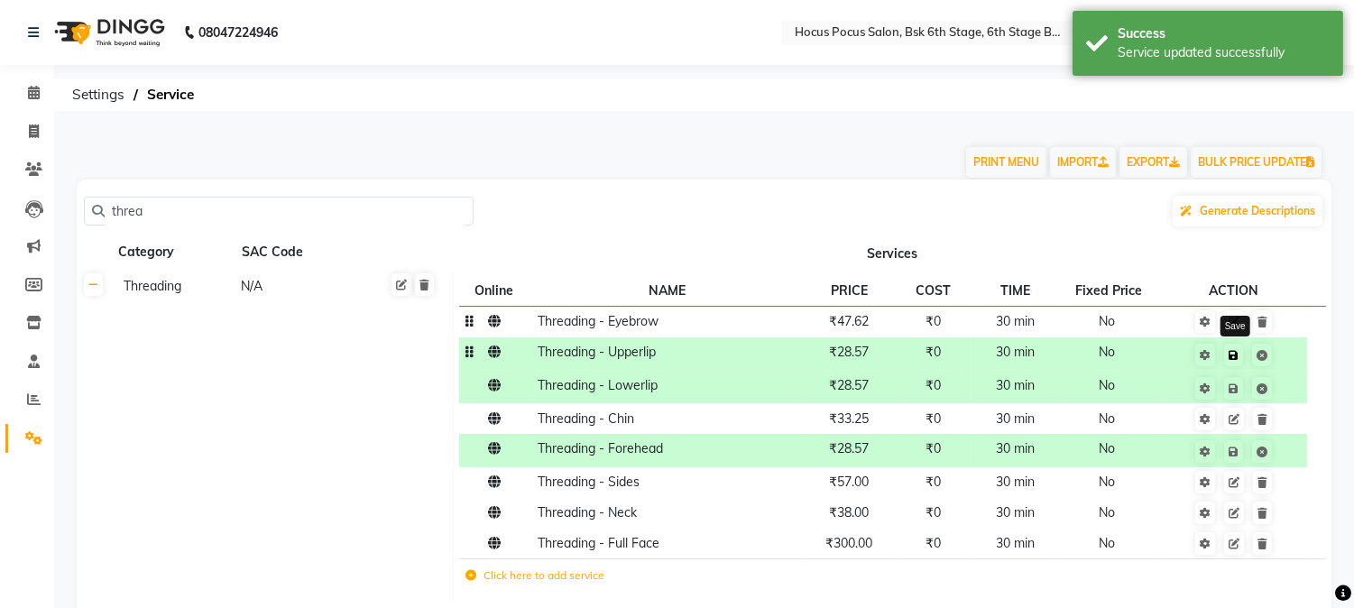
click at [1236, 356] on icon at bounding box center [1233, 355] width 10 height 11
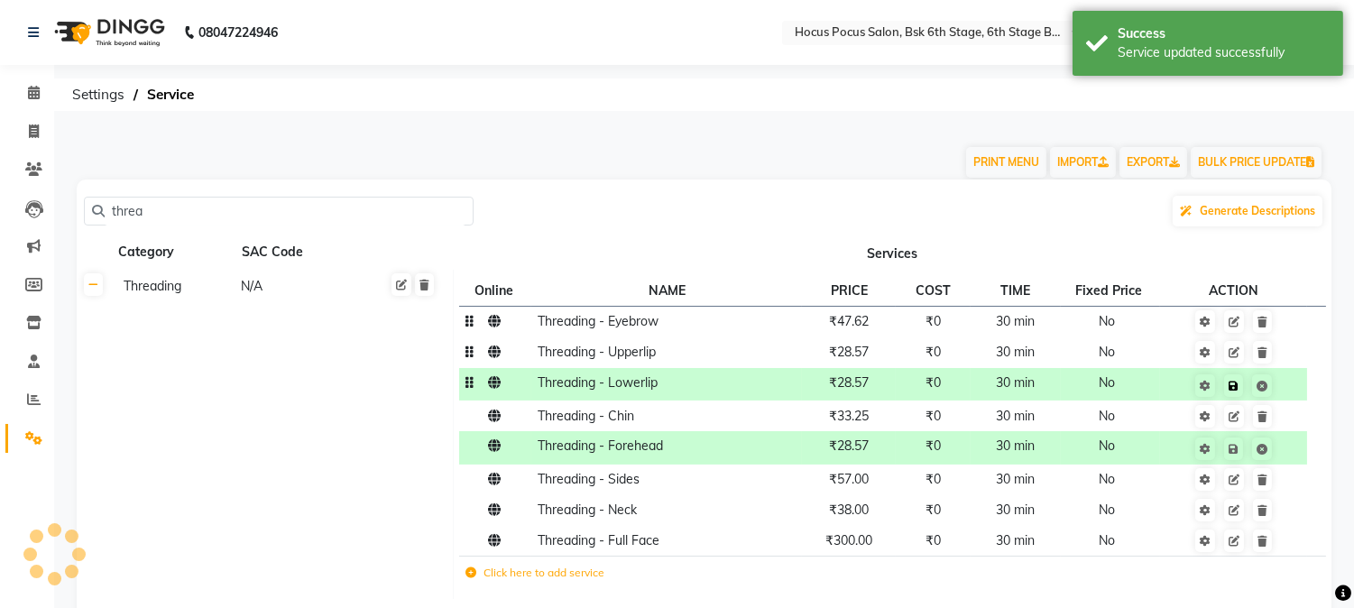
click at [1232, 386] on icon at bounding box center [1233, 386] width 10 height 11
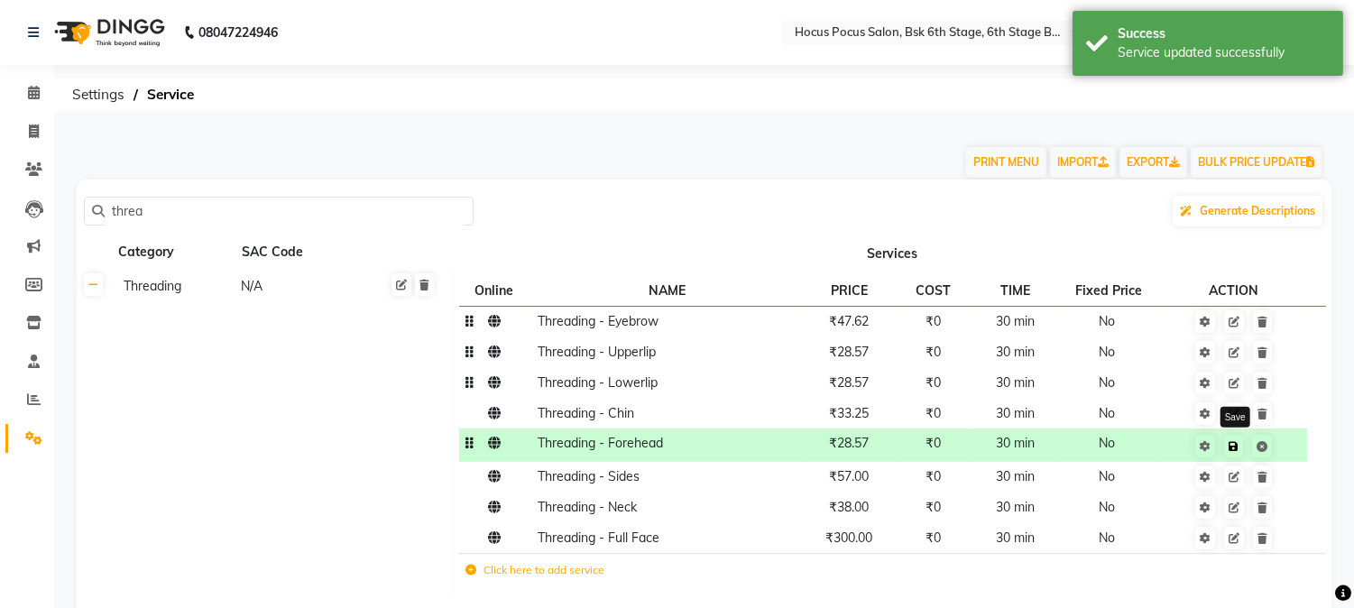
click at [1238, 454] on link at bounding box center [1233, 446] width 19 height 23
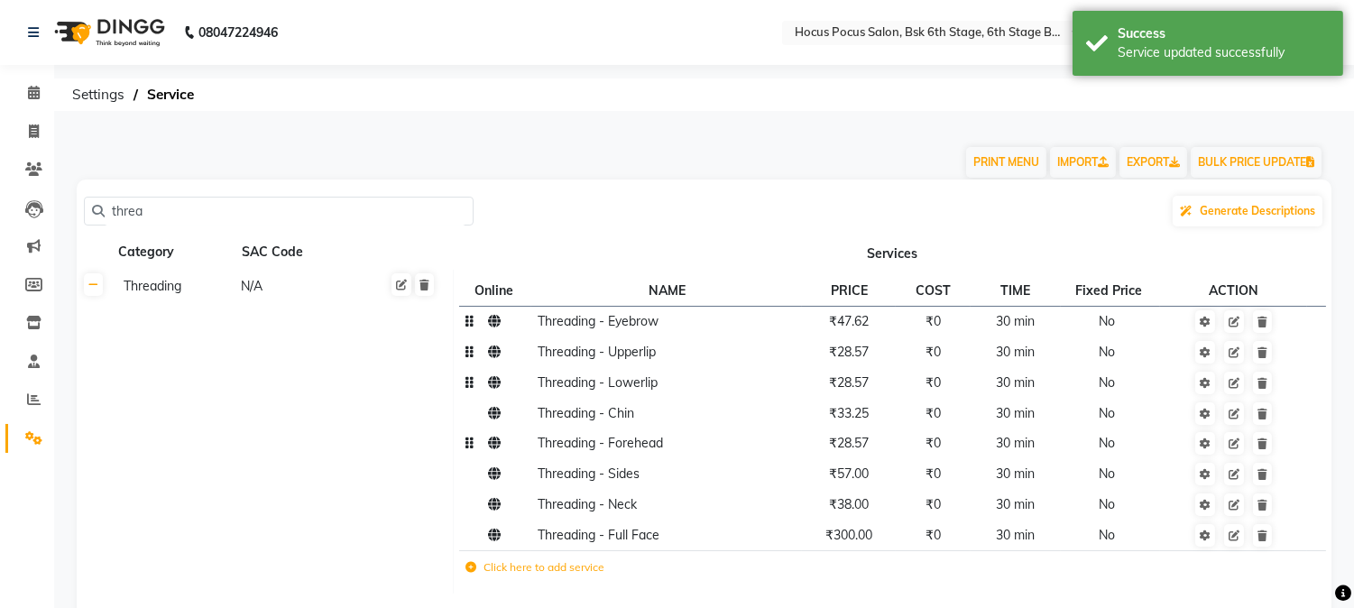
scroll to position [123, 0]
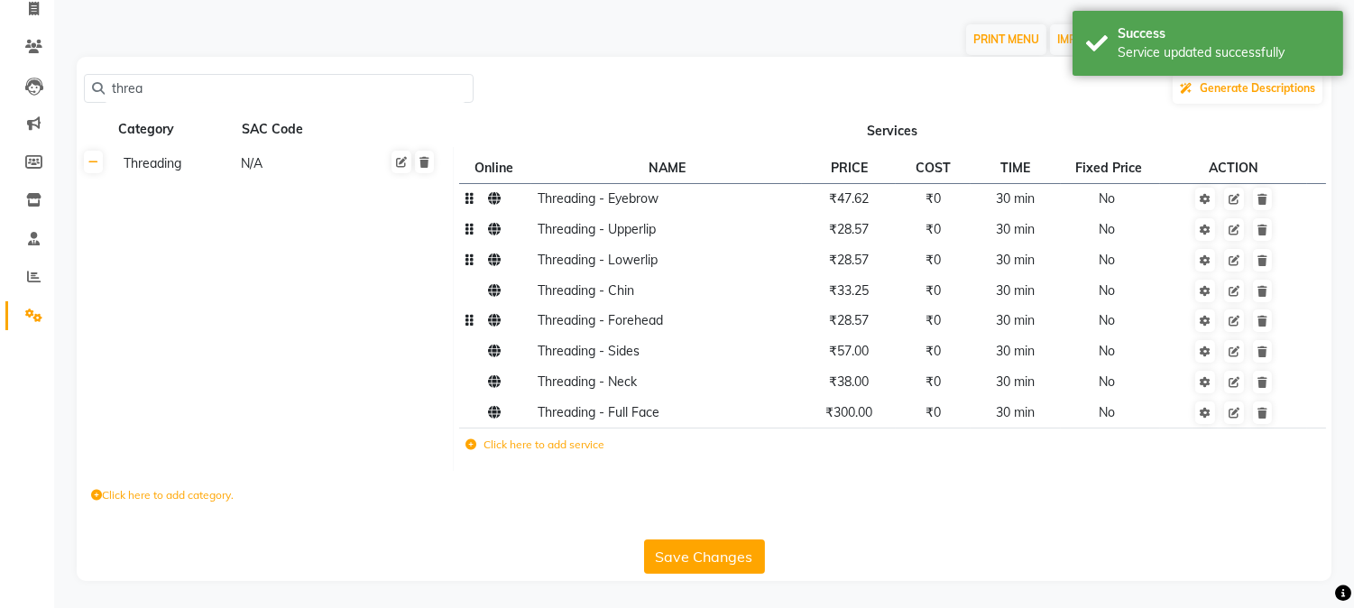
click at [702, 556] on button "Save Changes" at bounding box center [704, 556] width 121 height 34
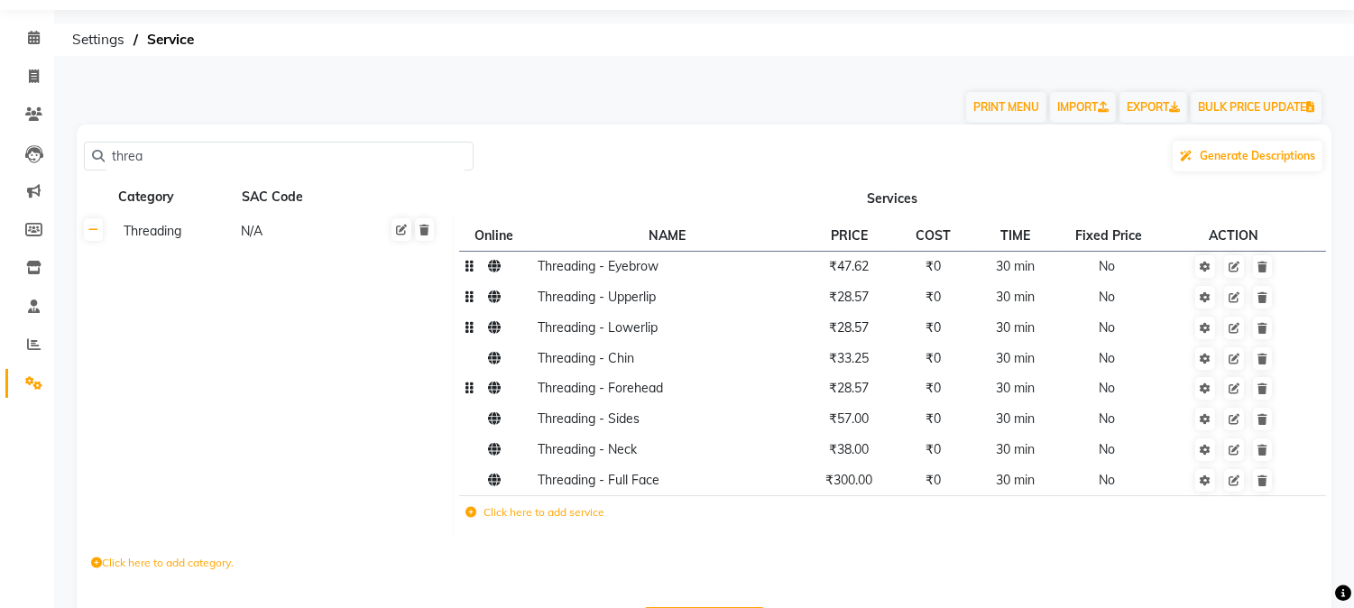
scroll to position [0, 0]
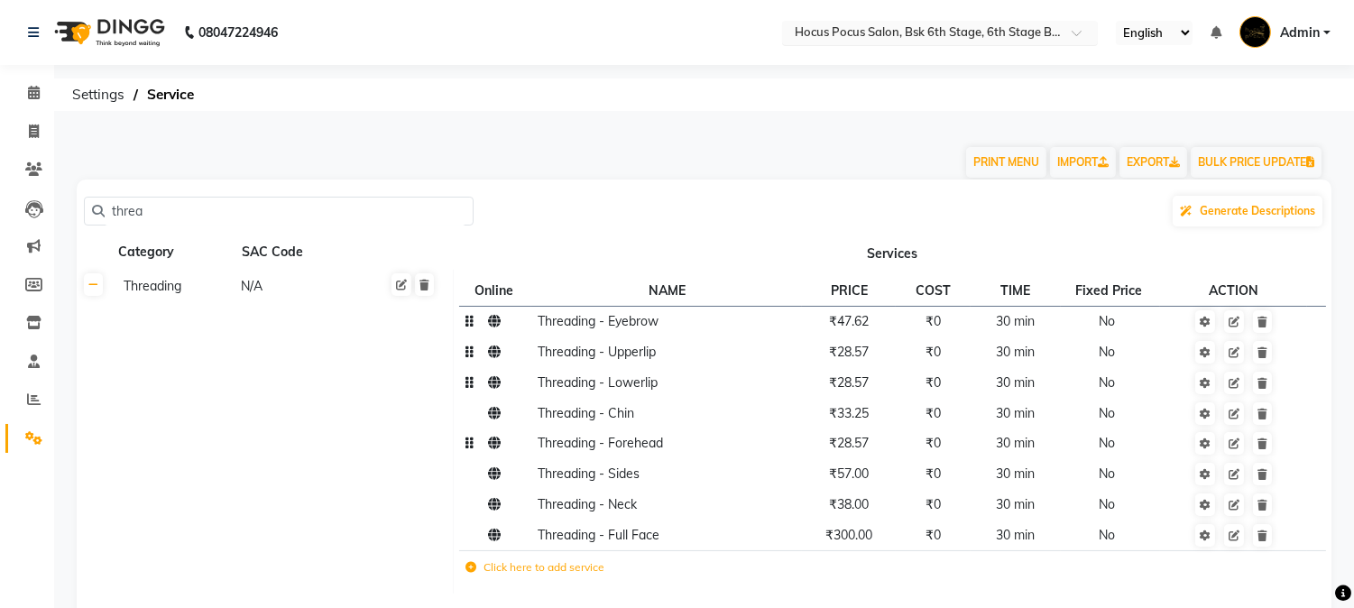
click at [1013, 34] on input "text" at bounding box center [922, 34] width 262 height 18
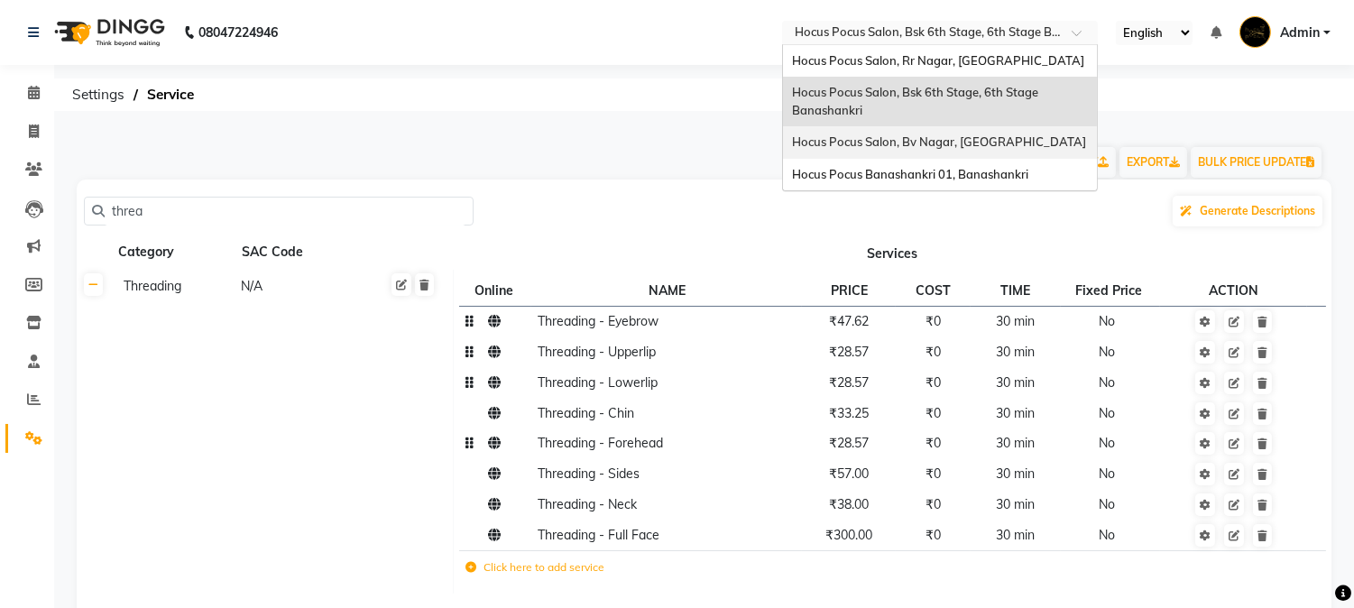
click at [988, 145] on span "Hocus Pocus Salon, Bv Nagar, Basaveshwarnagar" at bounding box center [939, 141] width 294 height 14
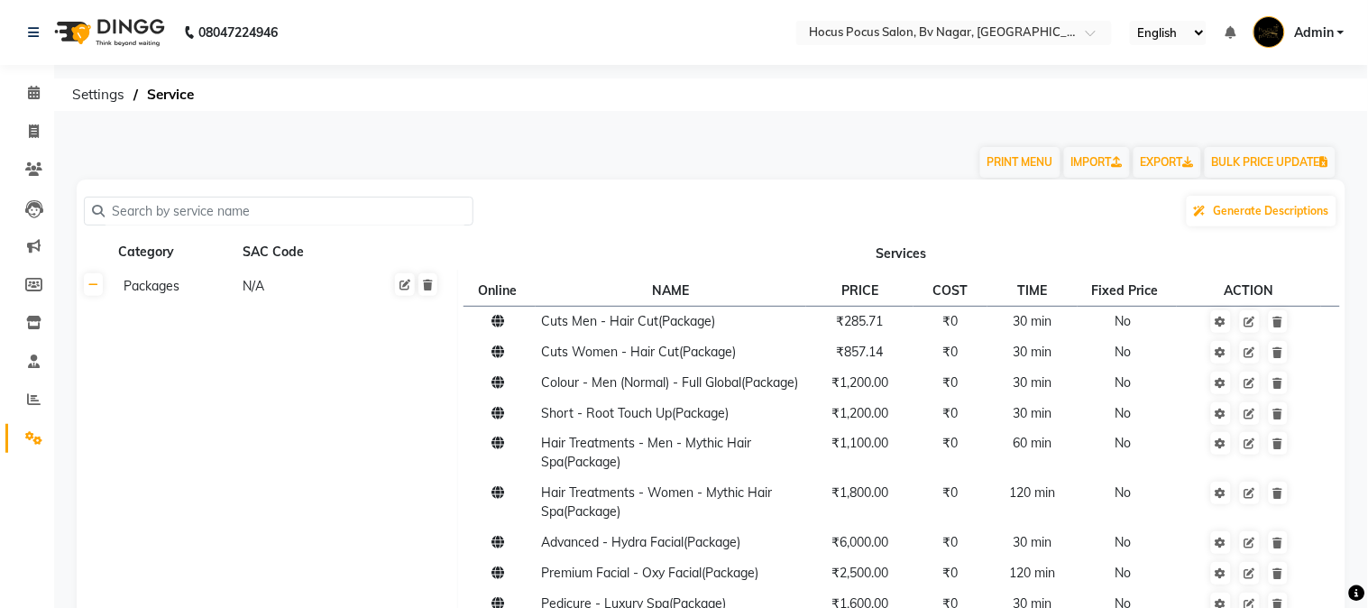
click at [210, 214] on input "text" at bounding box center [285, 212] width 361 height 28
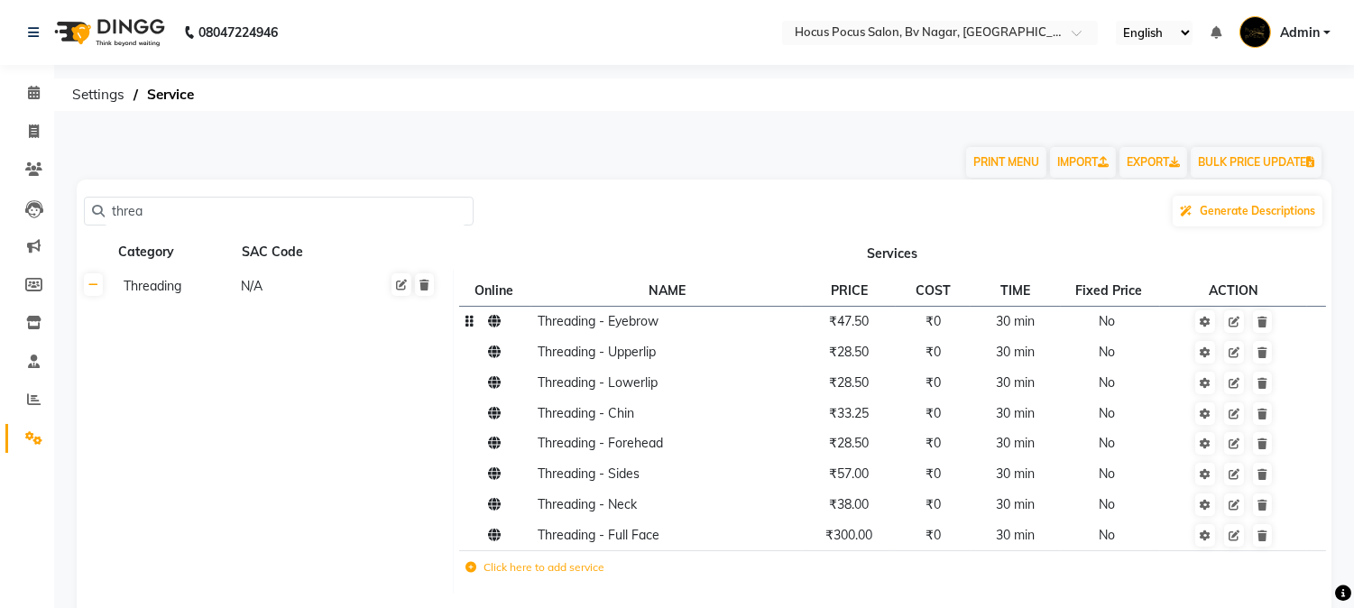
type input "threa"
click at [852, 325] on span "₹47.50" at bounding box center [849, 321] width 40 height 16
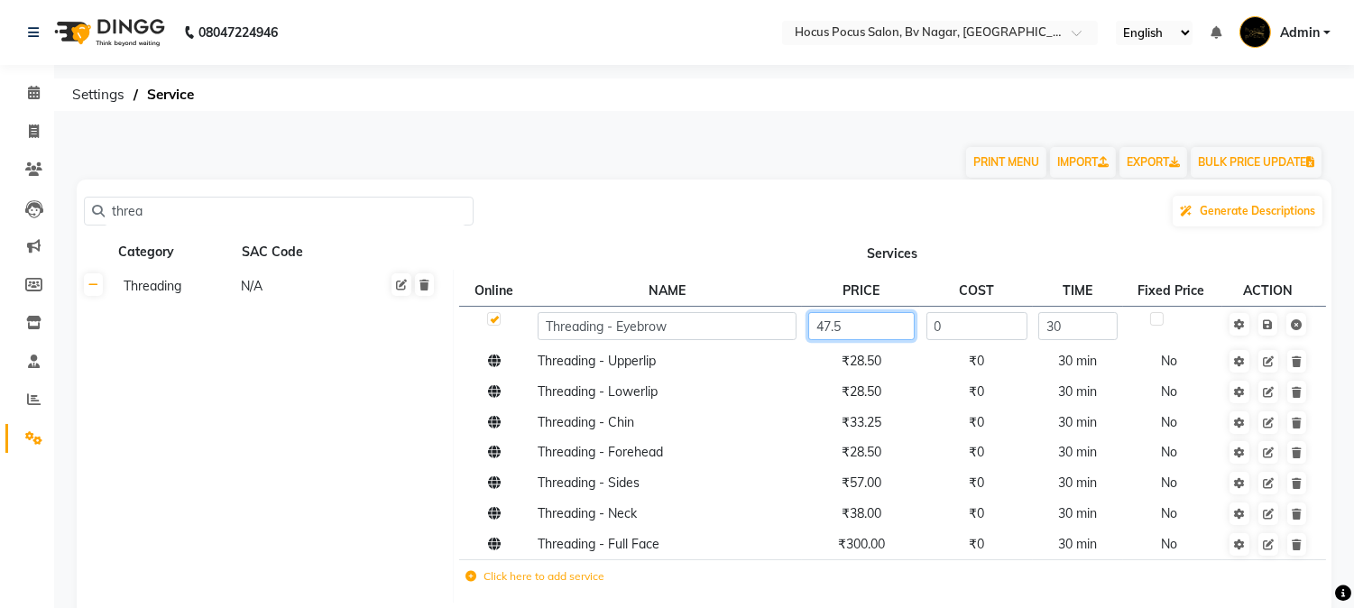
click at [888, 325] on input "47.5" at bounding box center [861, 326] width 106 height 28
type input "47.57"
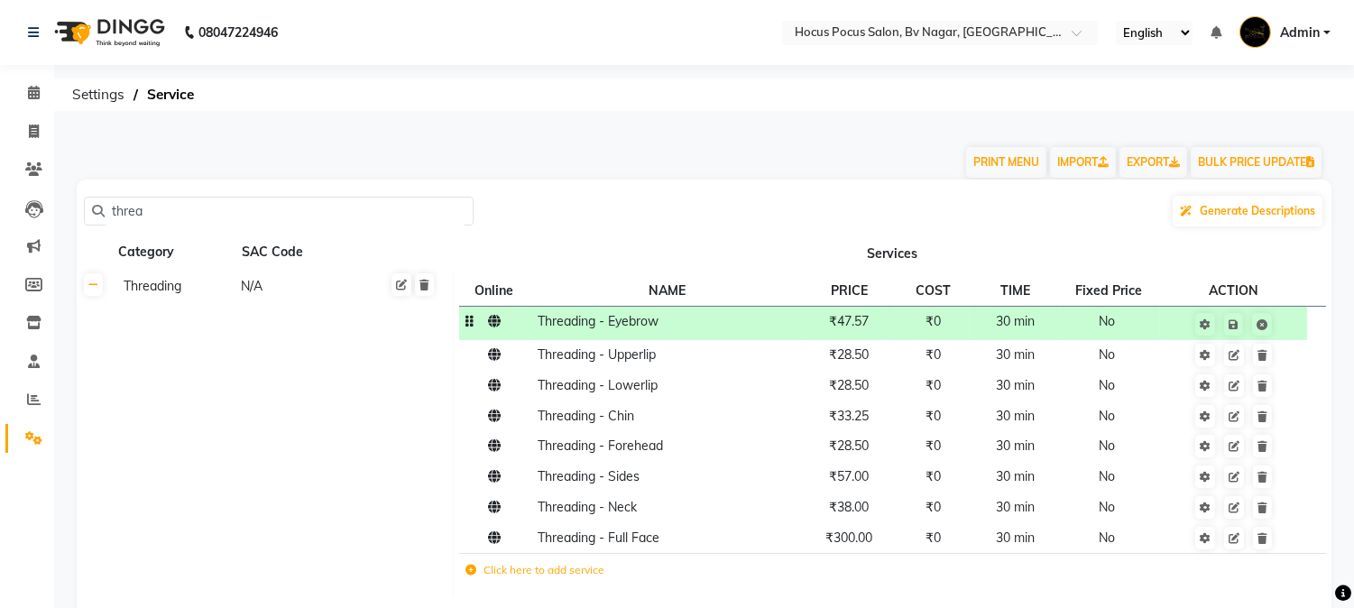
click at [888, 325] on td "₹47.57" at bounding box center [849, 322] width 94 height 33
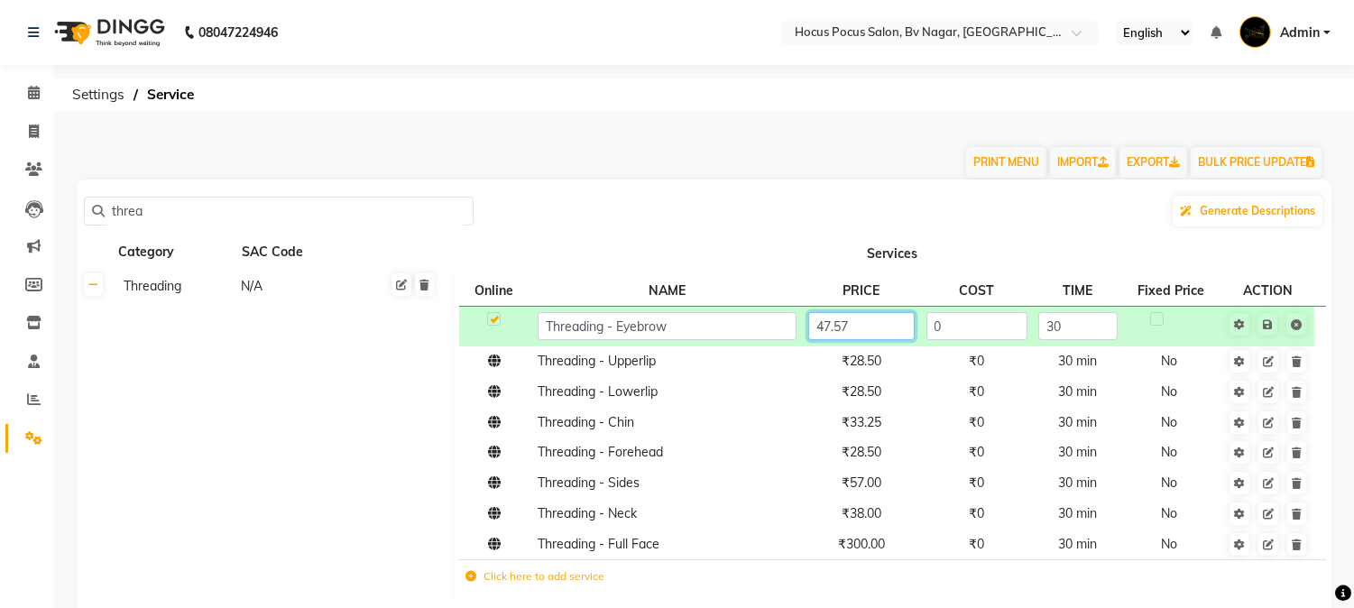
click at [888, 325] on input "47.57" at bounding box center [861, 326] width 106 height 28
type input "47.62"
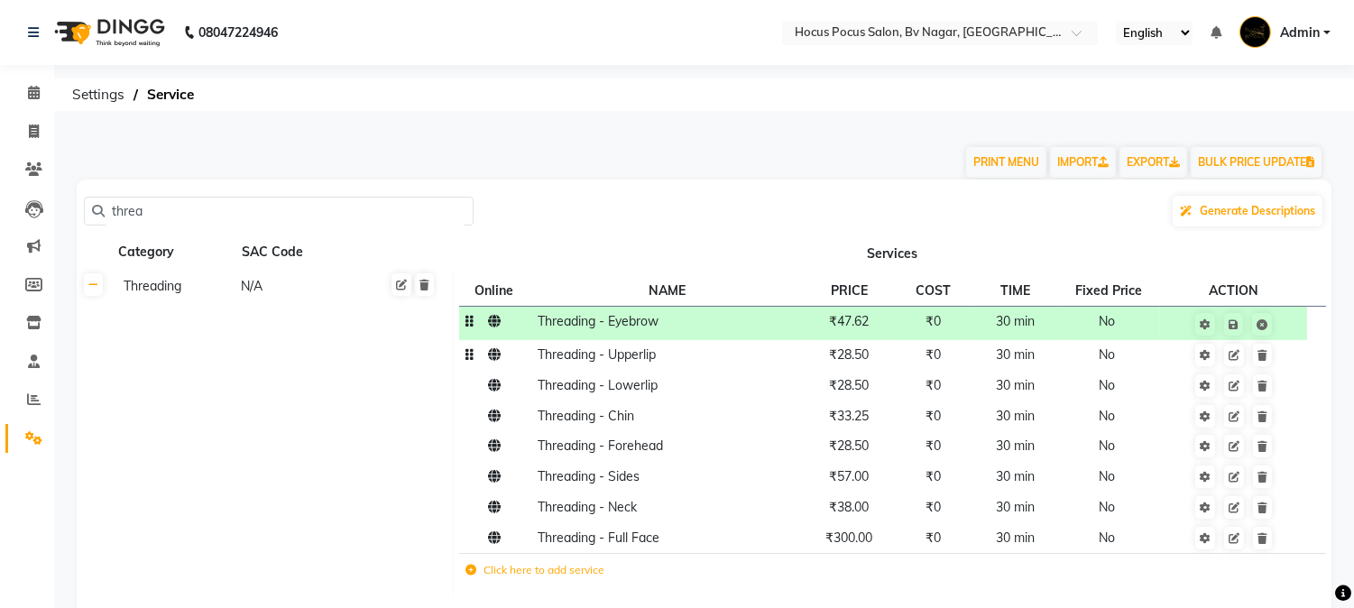
click at [886, 358] on td "₹28.50" at bounding box center [849, 355] width 94 height 31
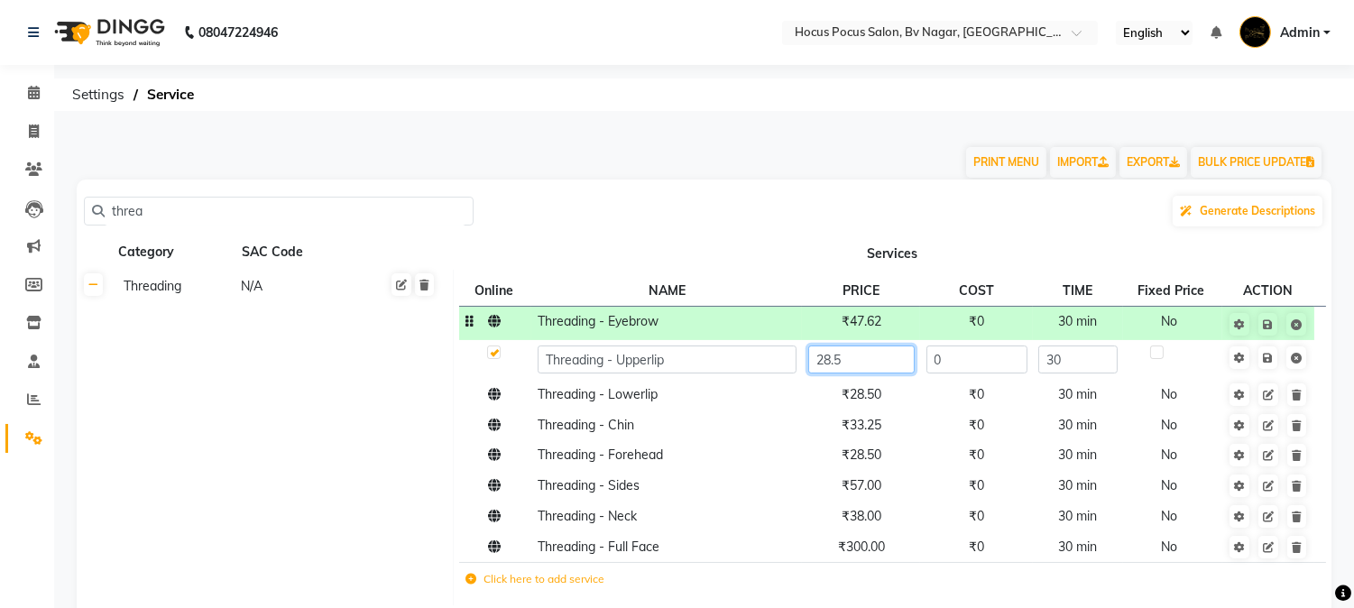
click at [887, 359] on input "28.5" at bounding box center [861, 359] width 106 height 28
type input "28.57"
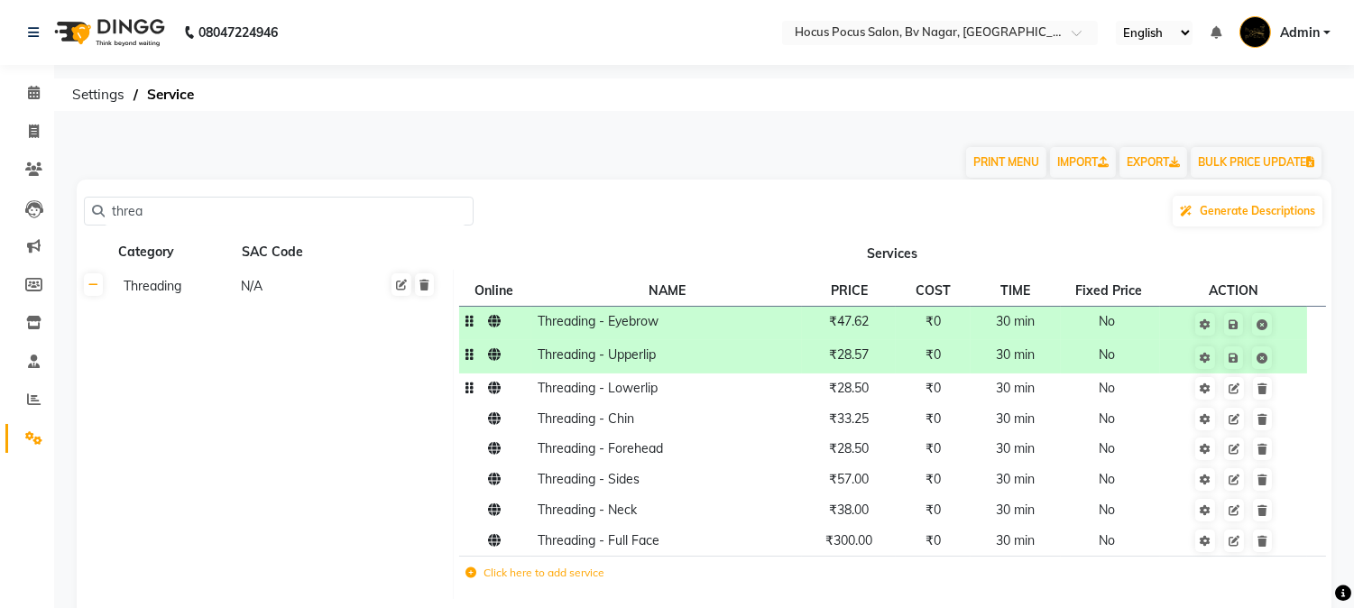
click at [882, 390] on td "₹28.50" at bounding box center [849, 388] width 94 height 31
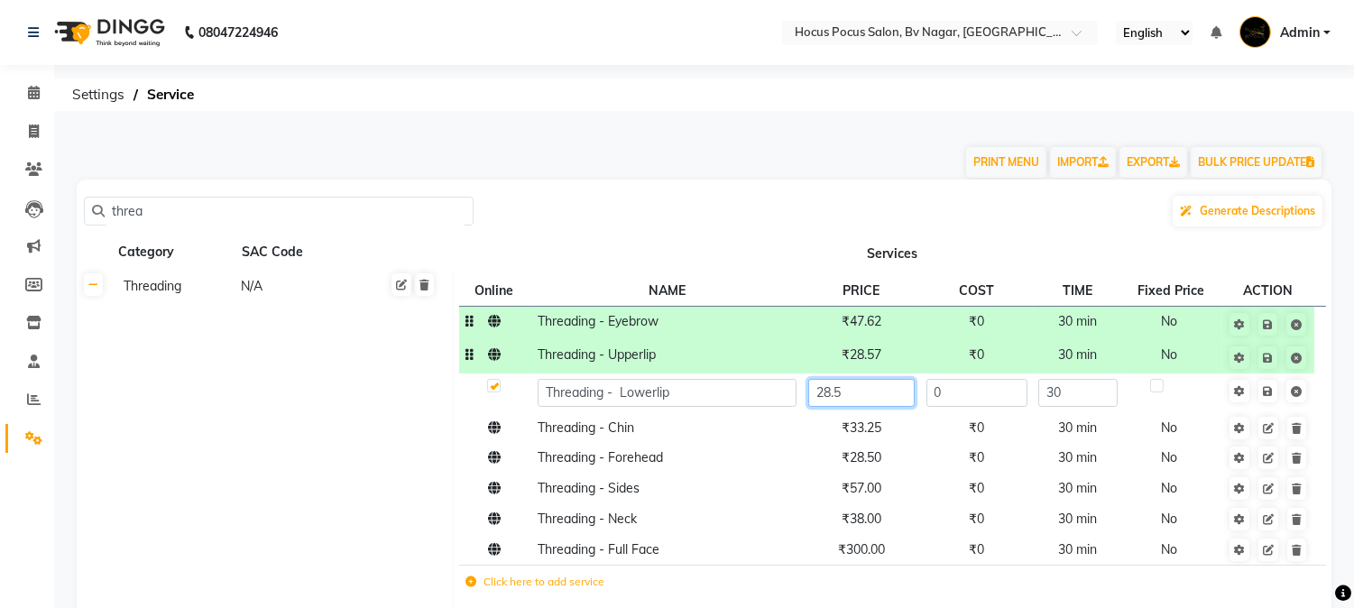
click at [882, 390] on input "28.5" at bounding box center [861, 393] width 106 height 28
type input "28.57"
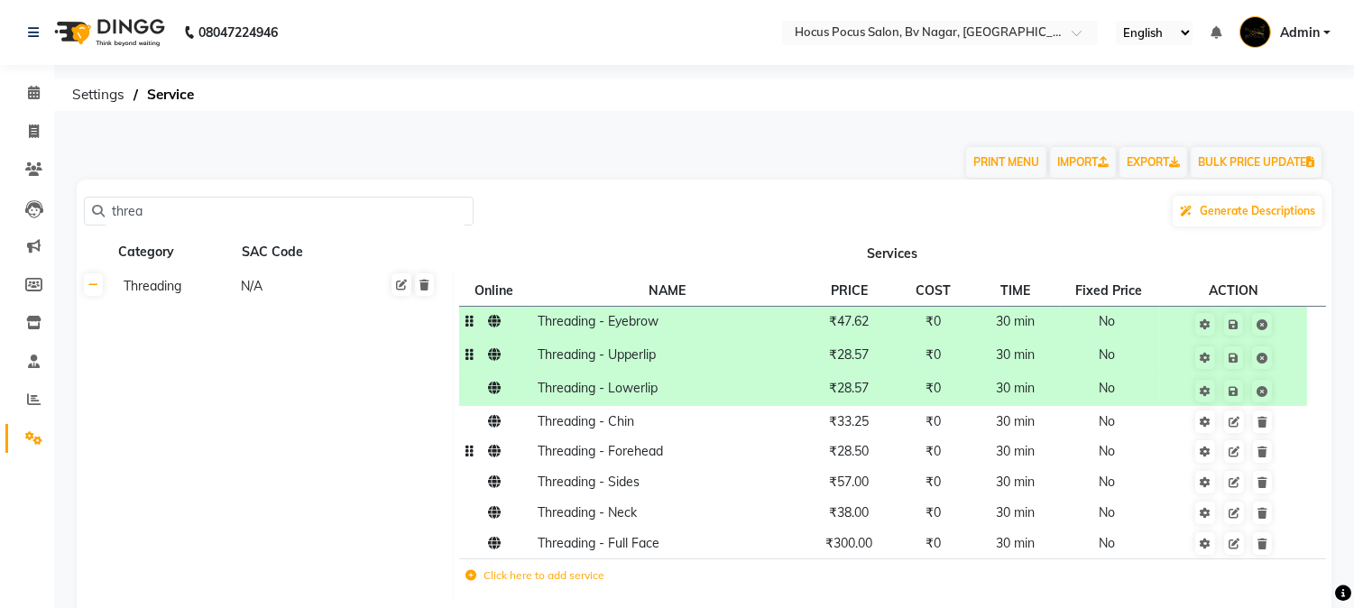
click at [887, 440] on td "₹28.50" at bounding box center [849, 452] width 94 height 31
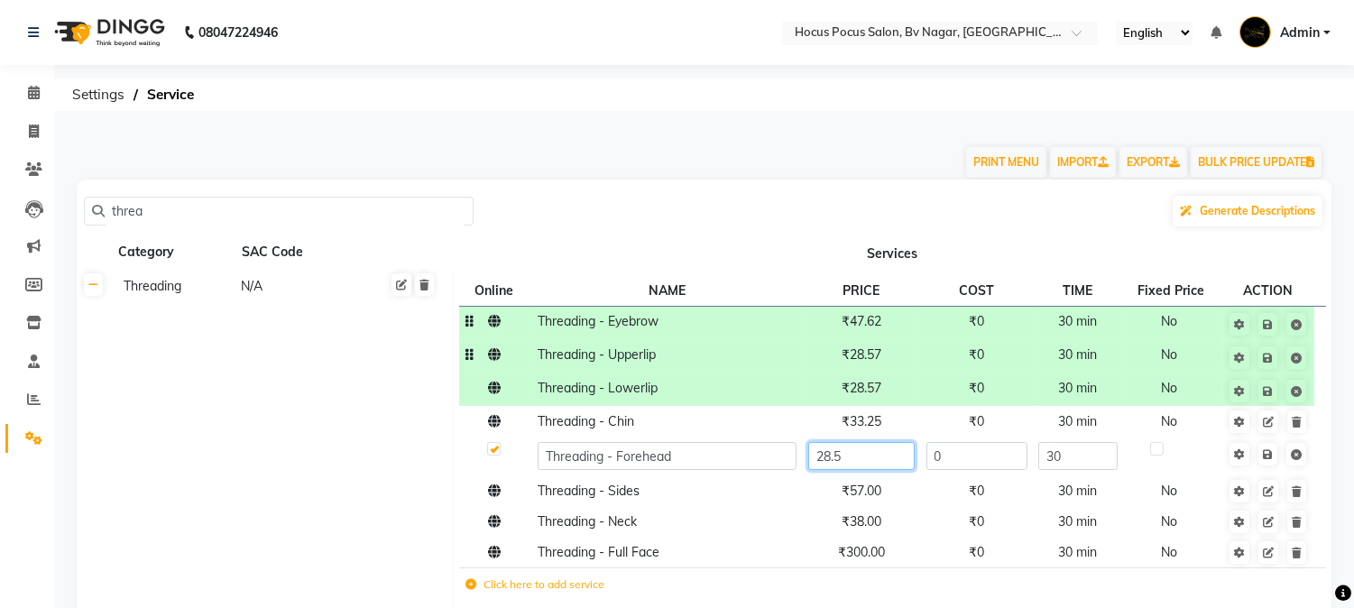
click at [887, 455] on input "28.5" at bounding box center [861, 456] width 106 height 28
type input "28.57"
click at [1265, 455] on span "Save" at bounding box center [1279, 453] width 57 height 18
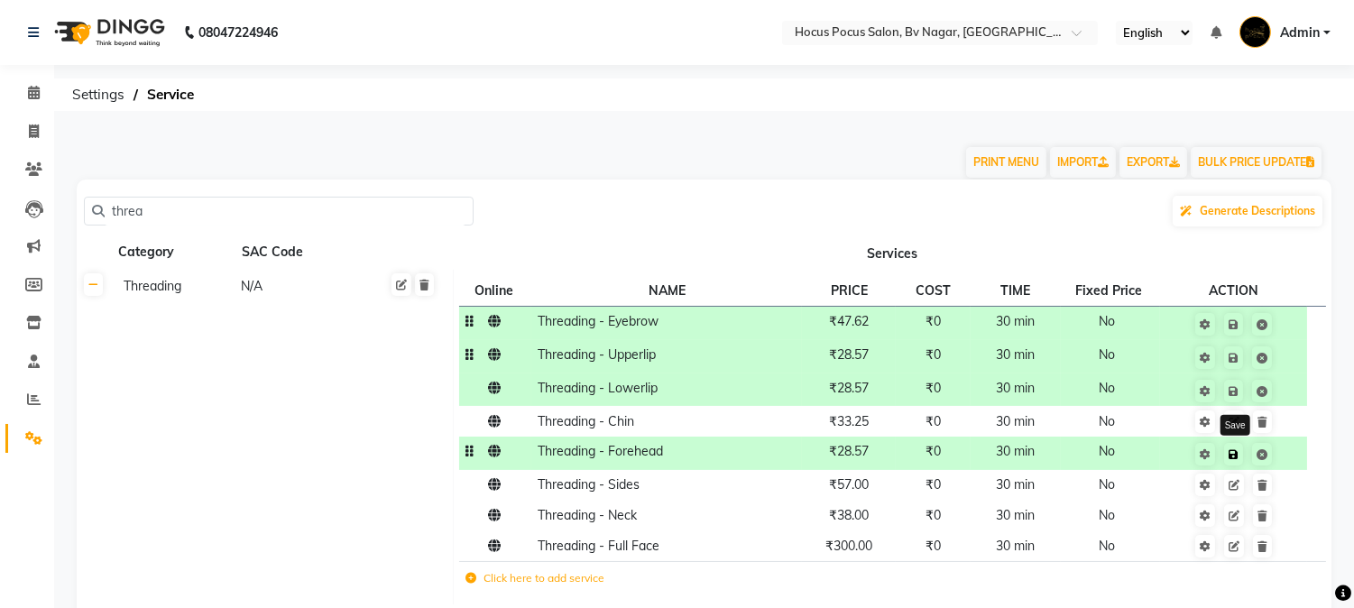
click at [1238, 447] on link at bounding box center [1233, 454] width 19 height 23
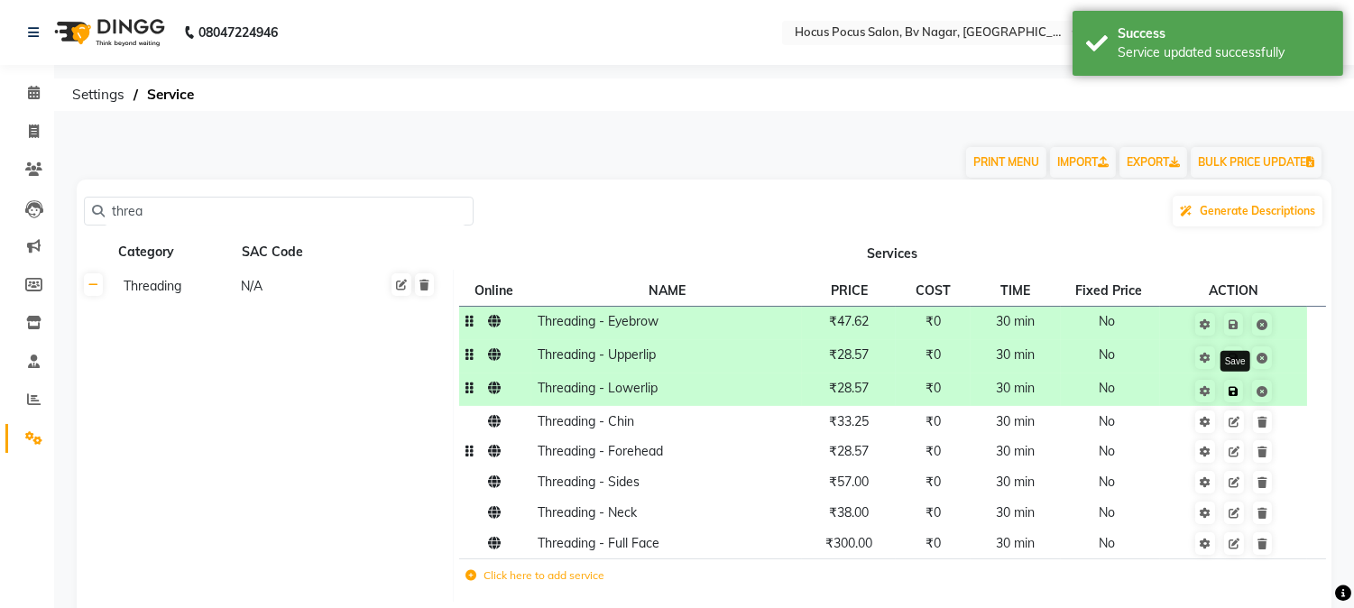
click at [1238, 392] on link at bounding box center [1233, 391] width 19 height 23
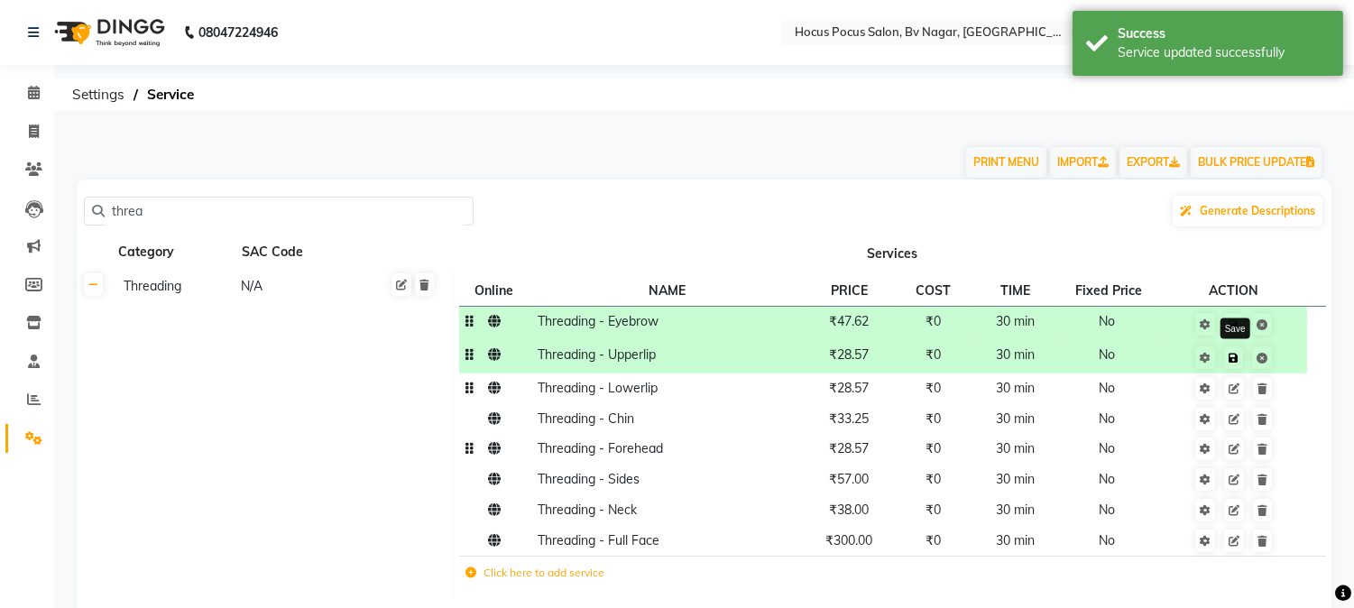
click at [1237, 357] on icon at bounding box center [1233, 358] width 10 height 11
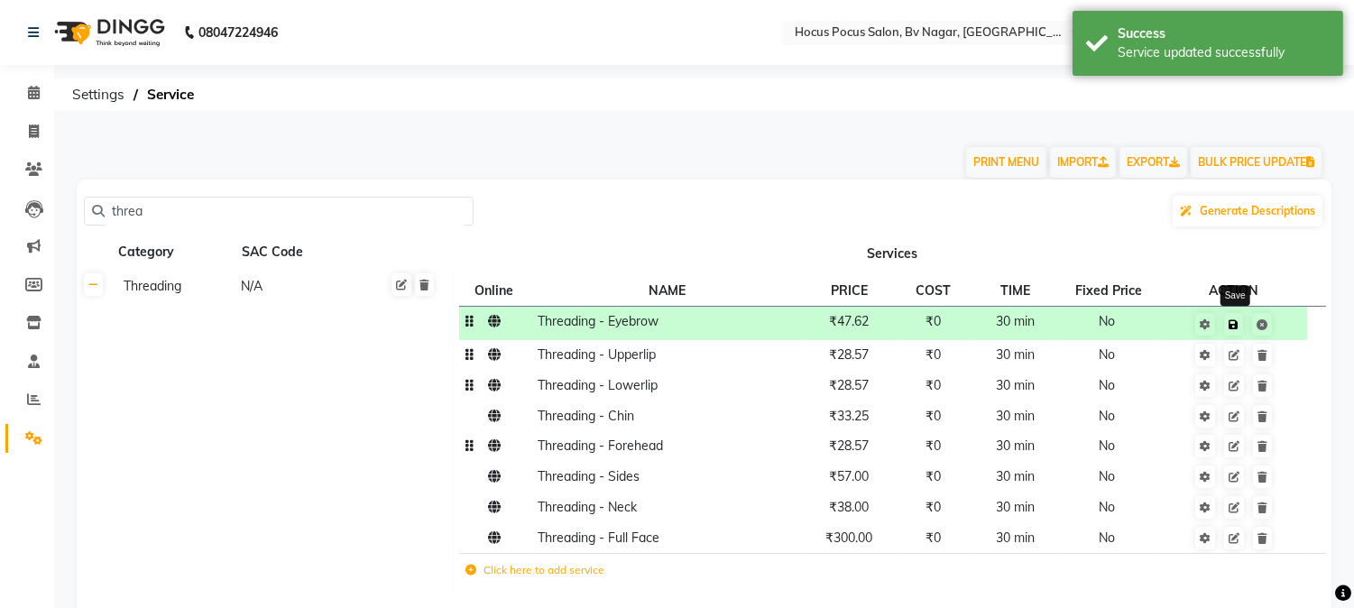
click at [1236, 329] on link at bounding box center [1233, 324] width 19 height 23
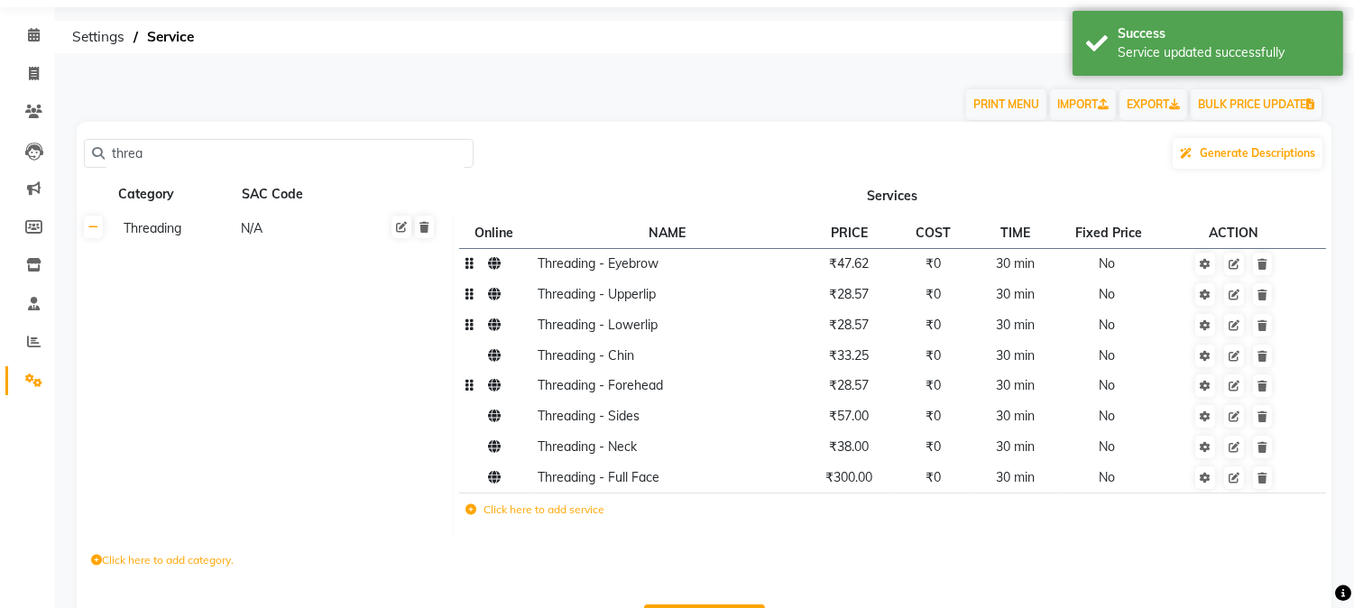
scroll to position [123, 0]
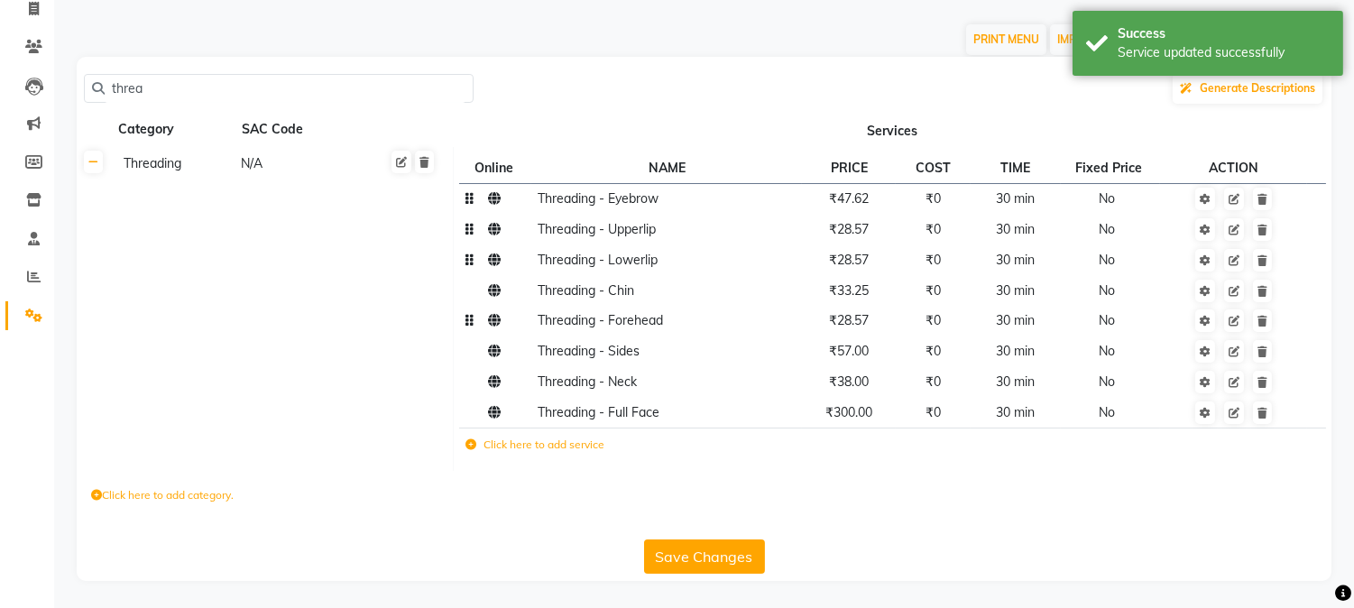
click at [724, 551] on button "Save Changes" at bounding box center [704, 556] width 121 height 34
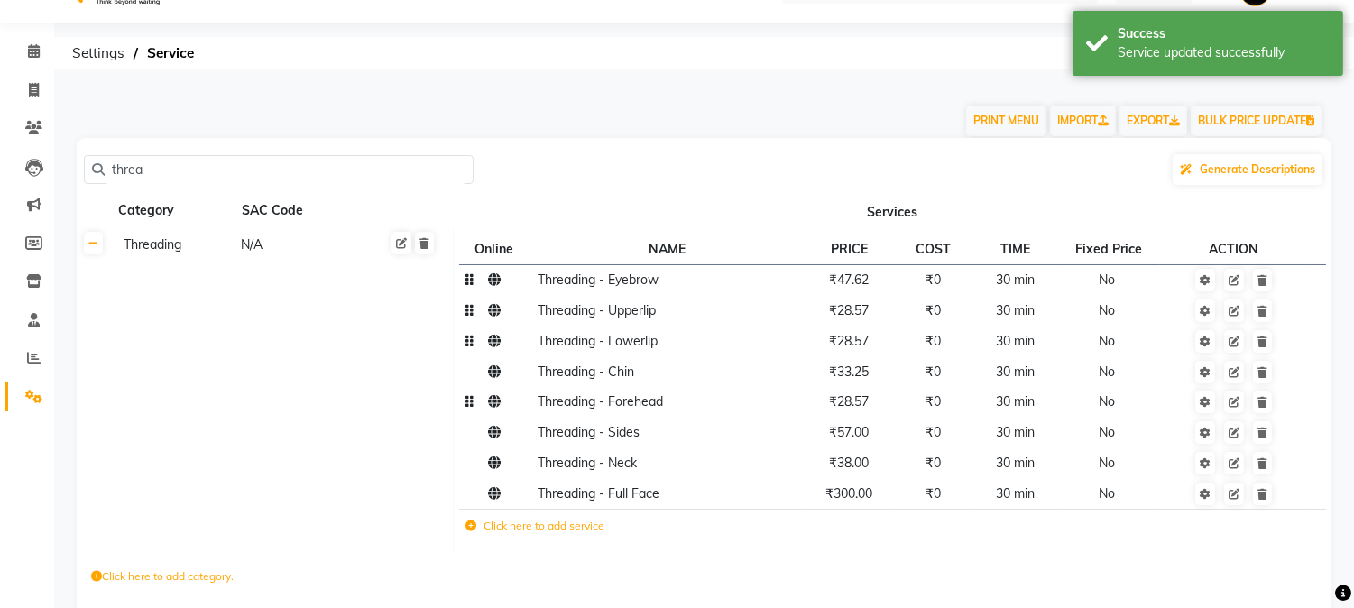
scroll to position [0, 0]
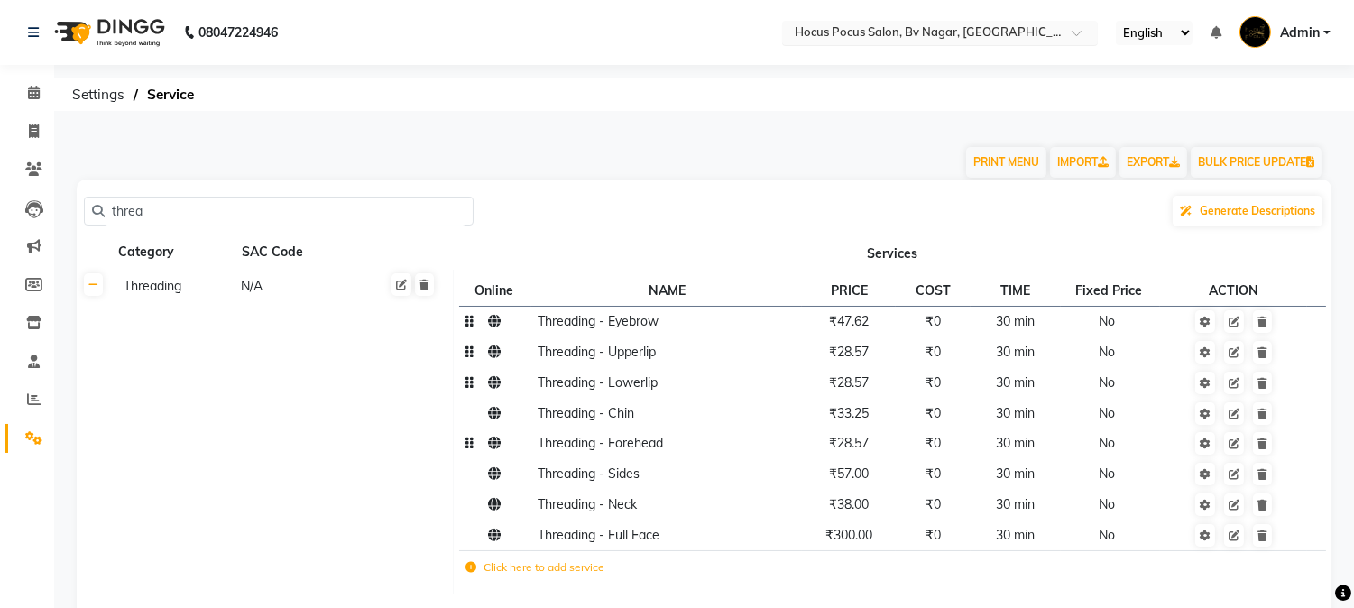
click at [922, 37] on input "text" at bounding box center [922, 34] width 262 height 18
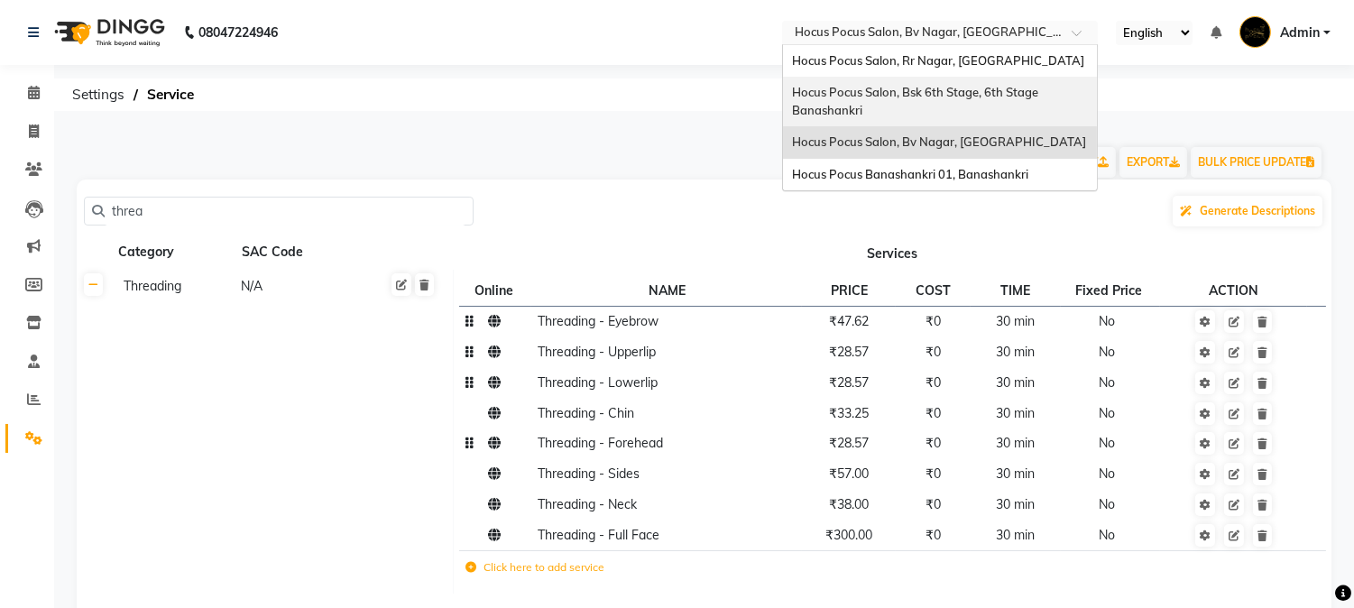
click at [922, 87] on span "Hocus Pocus Salon, Bsk 6th Stage, 6th Stage Banashankri" at bounding box center [916, 101] width 249 height 32
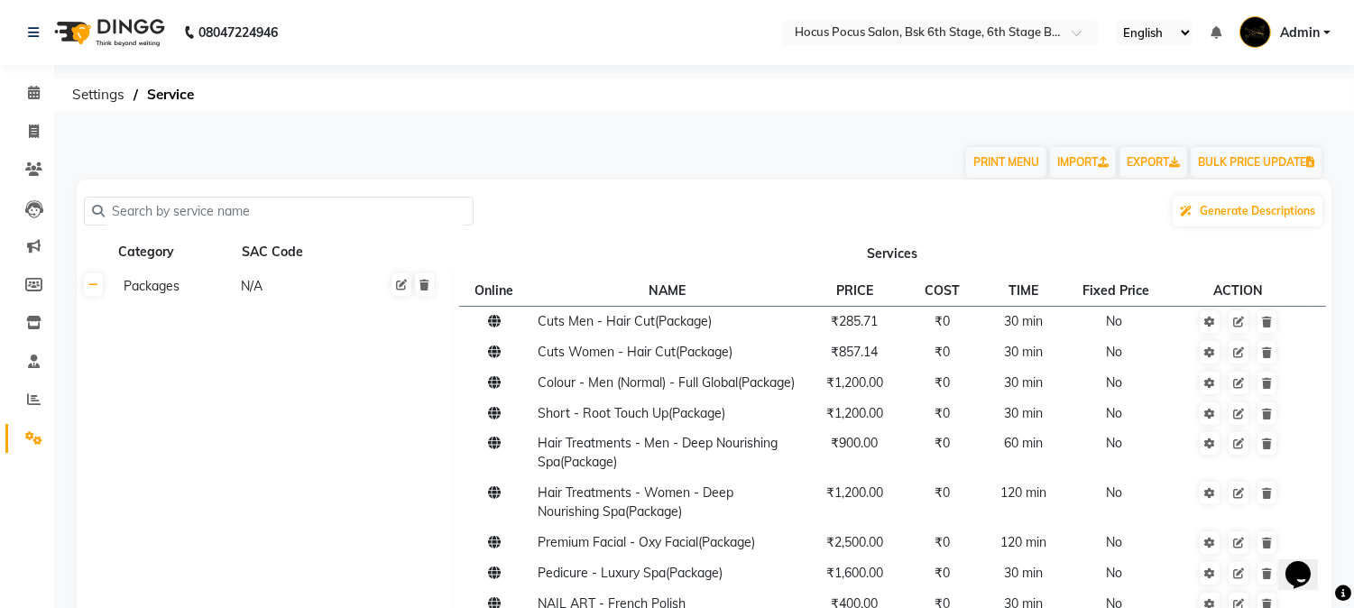
click at [217, 203] on input "text" at bounding box center [285, 212] width 361 height 28
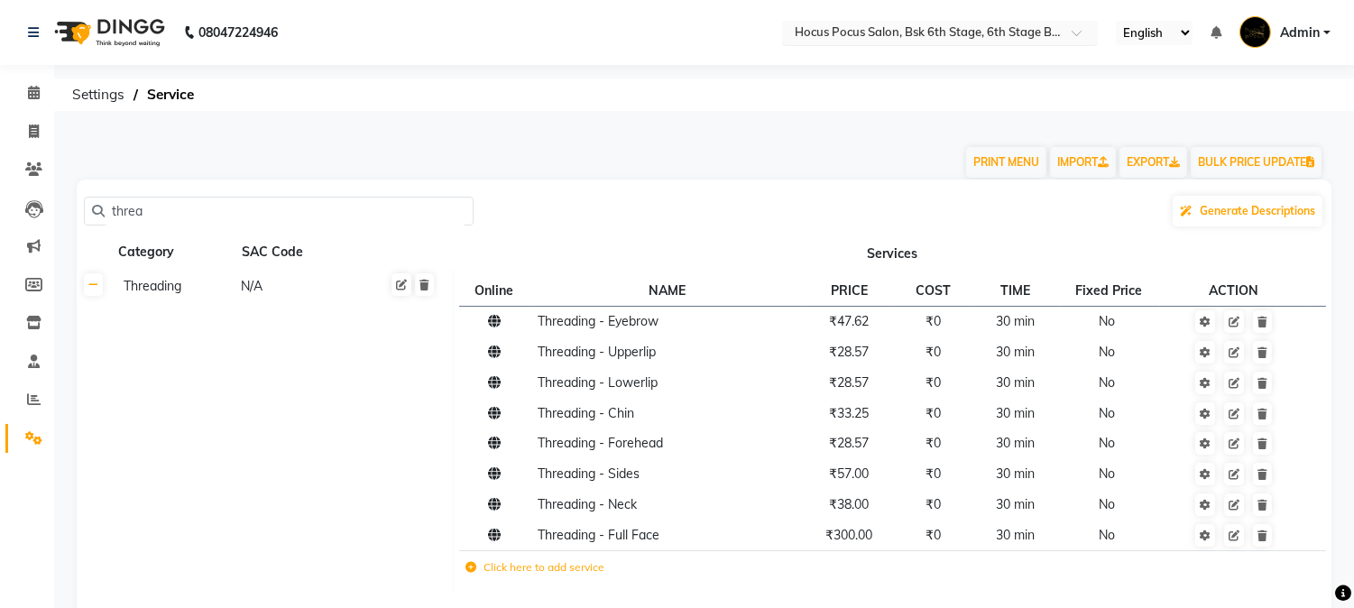
type input "threa"
click at [994, 39] on input "text" at bounding box center [922, 34] width 262 height 18
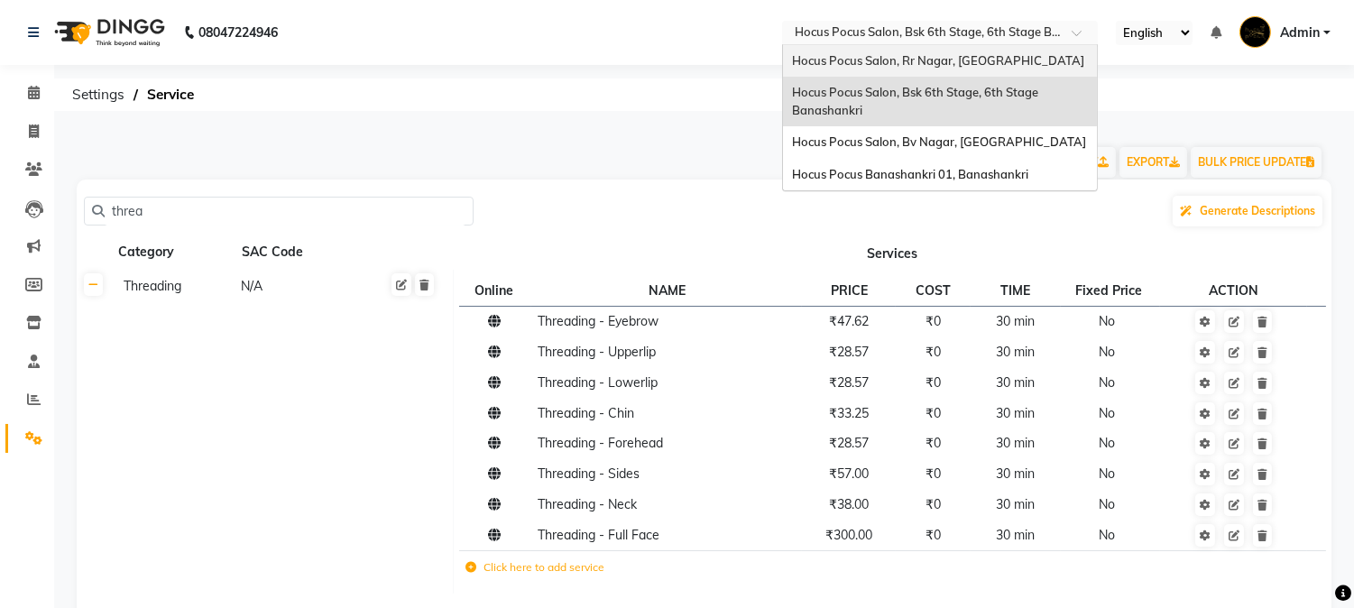
click at [994, 58] on span "Hocus Pocus Salon, Rr Nagar, [GEOGRAPHIC_DATA]" at bounding box center [938, 60] width 292 height 14
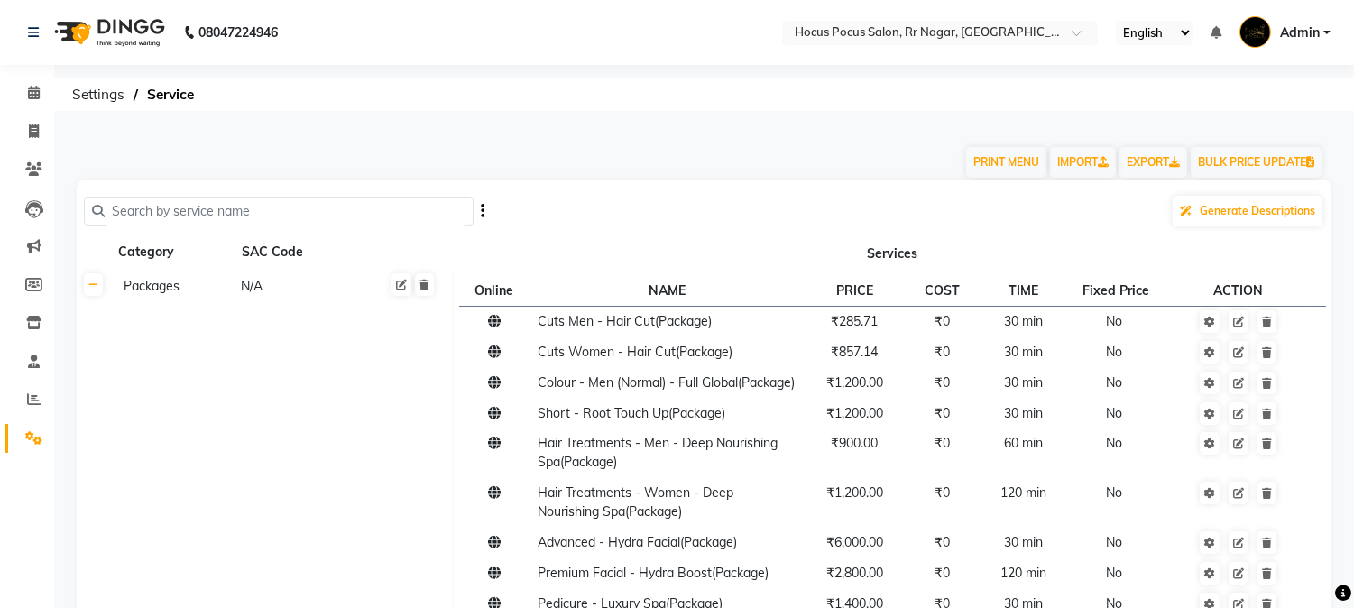
click at [336, 215] on input "text" at bounding box center [285, 212] width 361 height 28
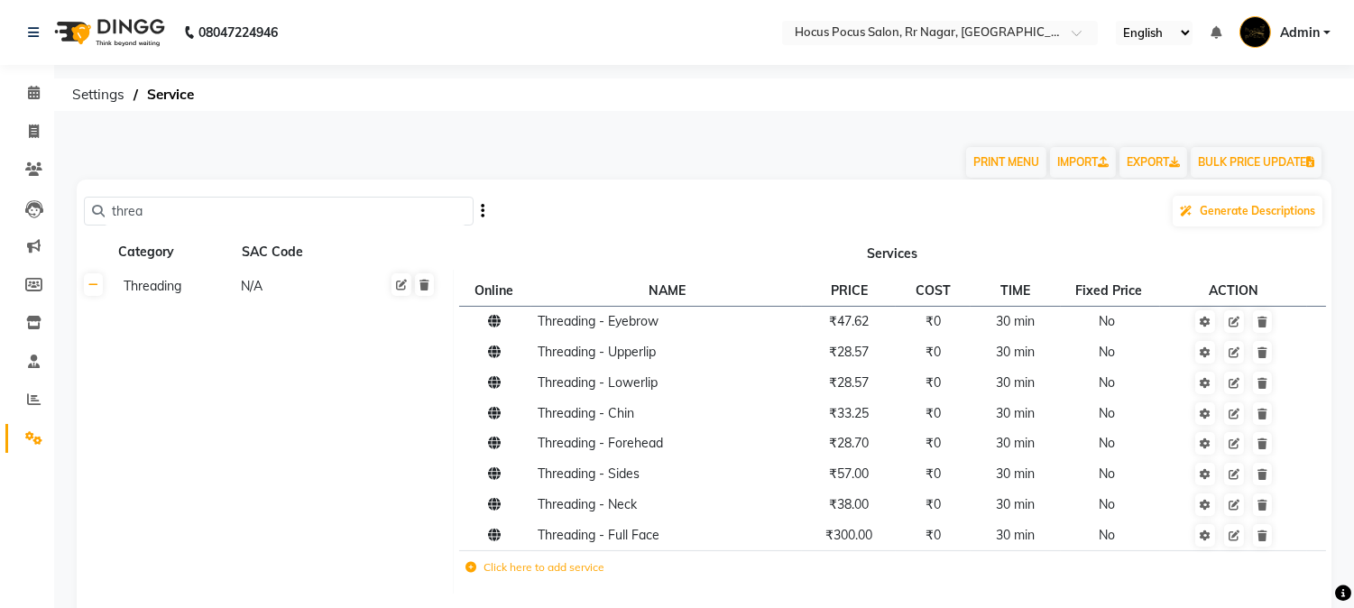
type input "threa"
click at [91, 282] on icon at bounding box center [93, 285] width 10 height 11
